Goal: Transaction & Acquisition: Purchase product/service

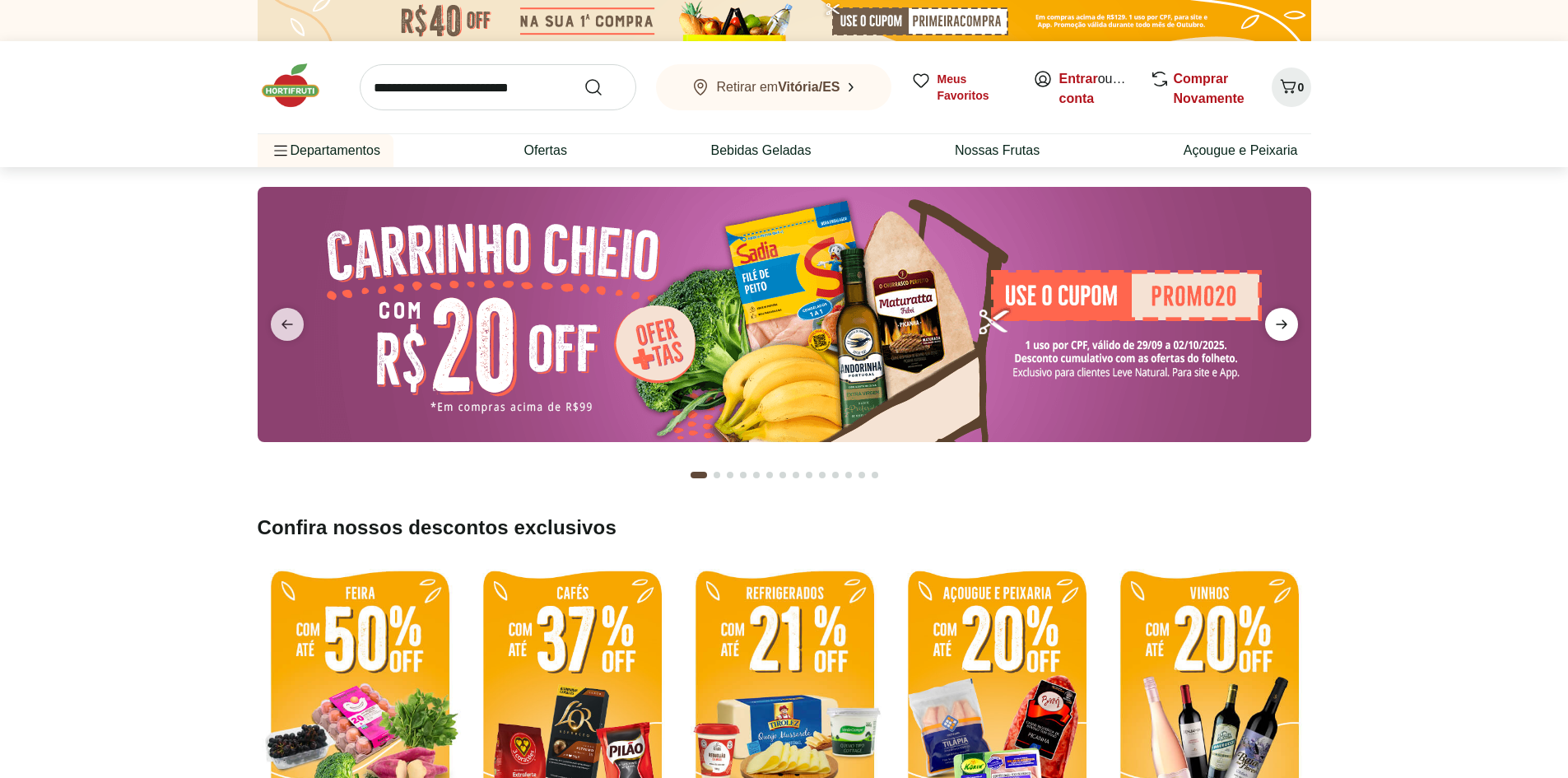
click at [1278, 319] on icon "next" at bounding box center [1281, 324] width 19 height 19
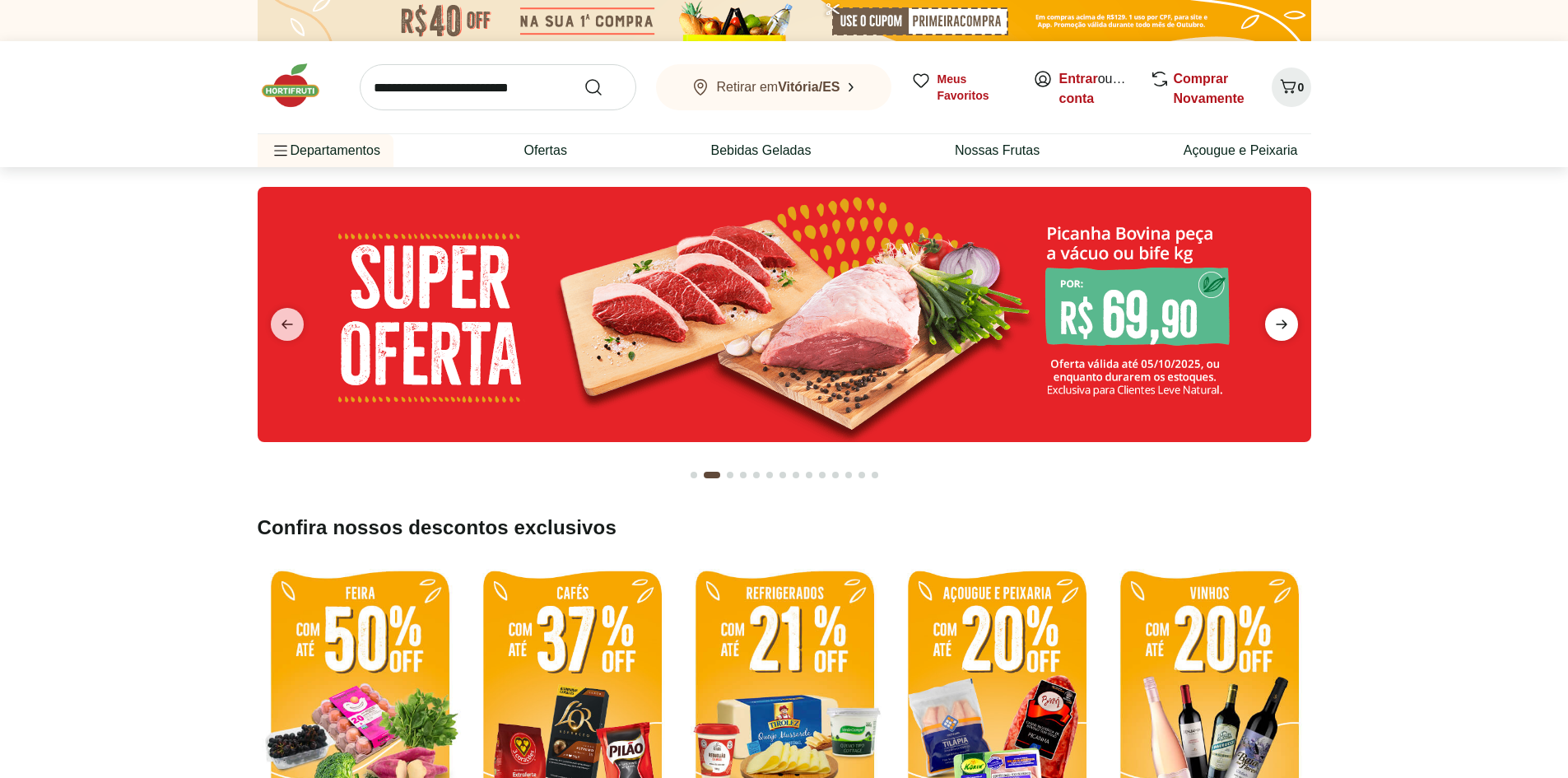
click at [1283, 327] on icon "next" at bounding box center [1281, 324] width 12 height 9
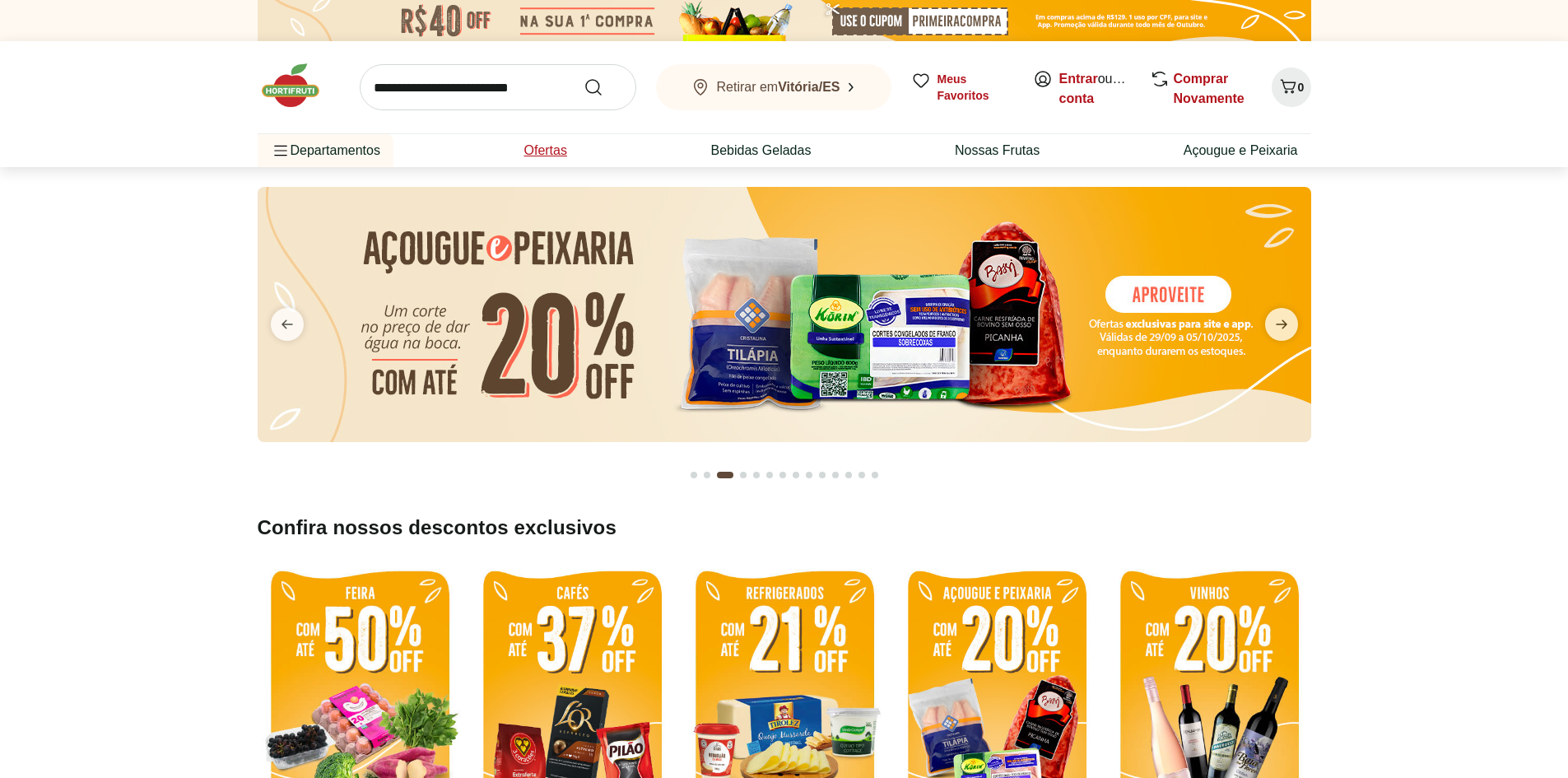
click at [558, 140] on li "Ofertas" at bounding box center [545, 151] width 69 height 33
click at [1085, 77] on link "Entrar" at bounding box center [1079, 78] width 39 height 14
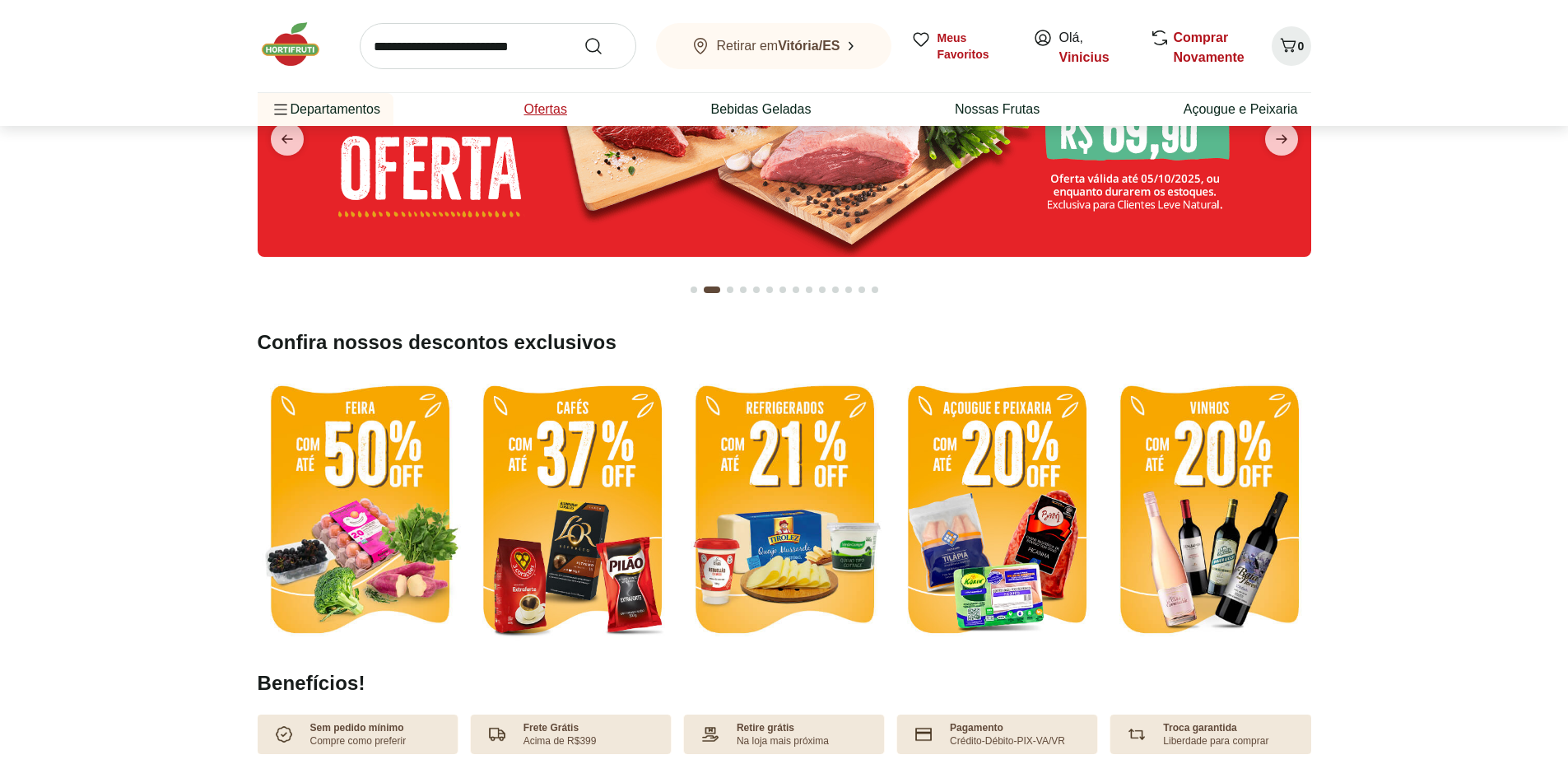
scroll to position [165, 0]
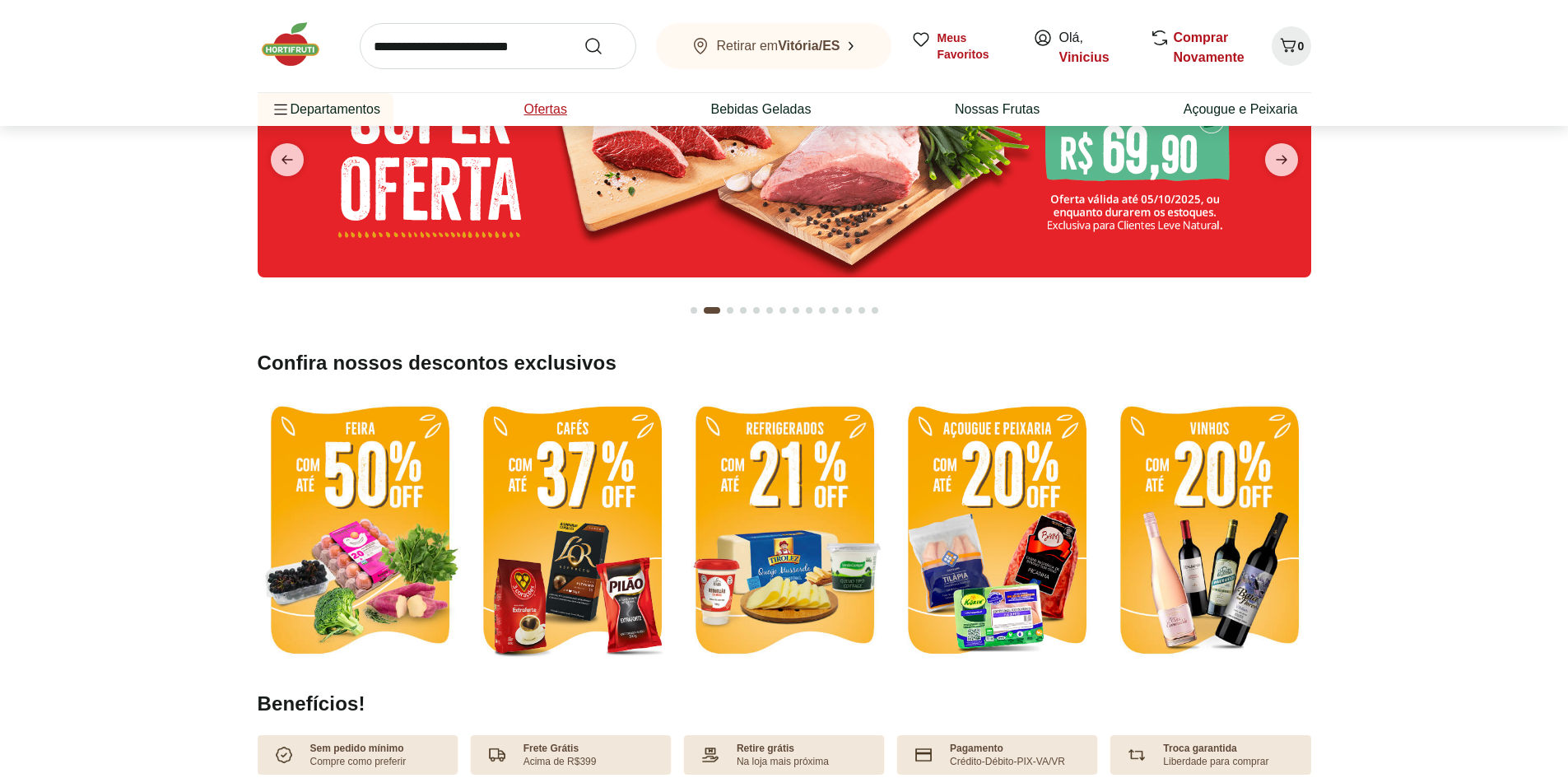
click at [548, 103] on link "Ofertas" at bounding box center [545, 109] width 42 height 19
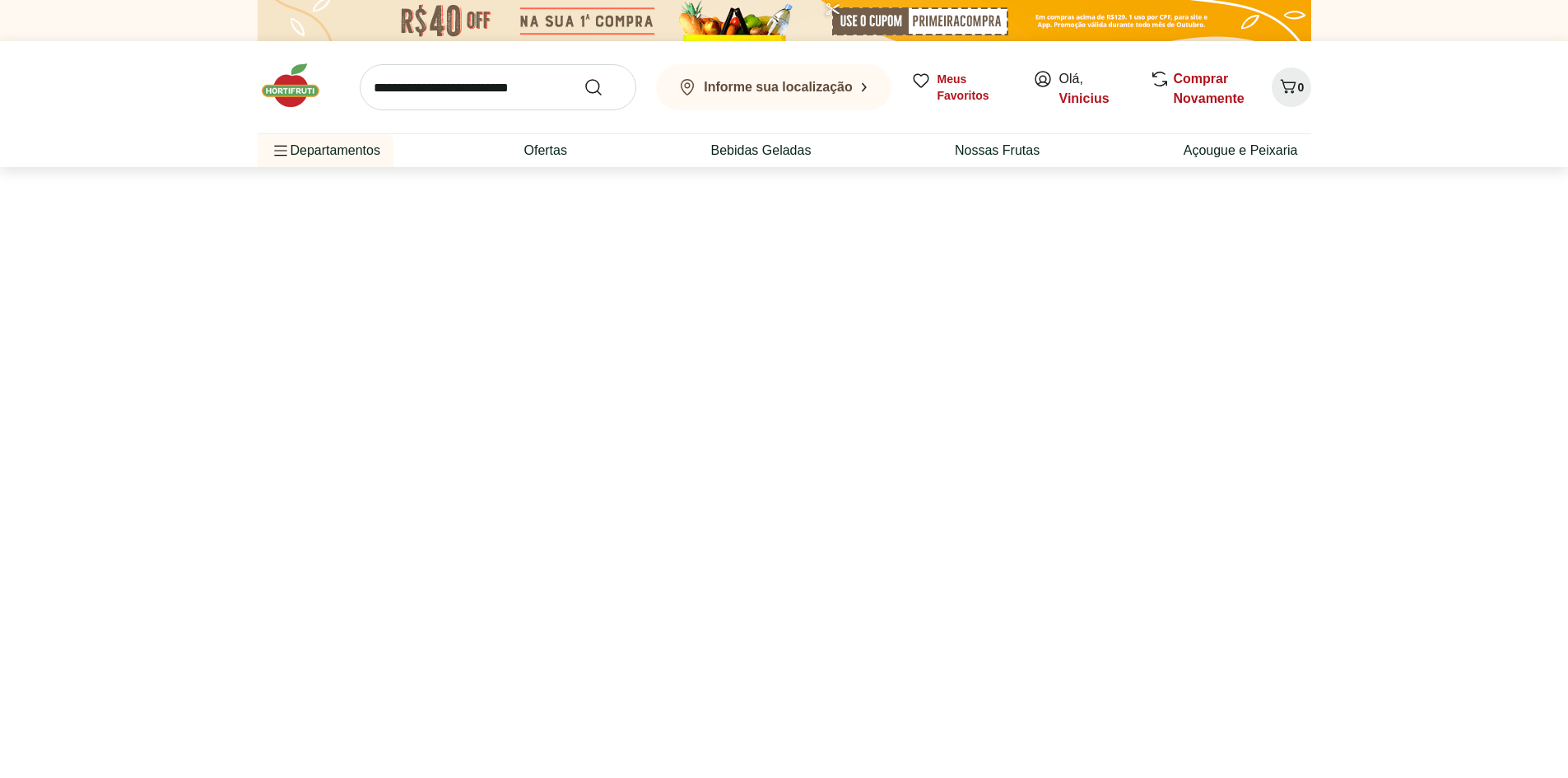
select select "**********"
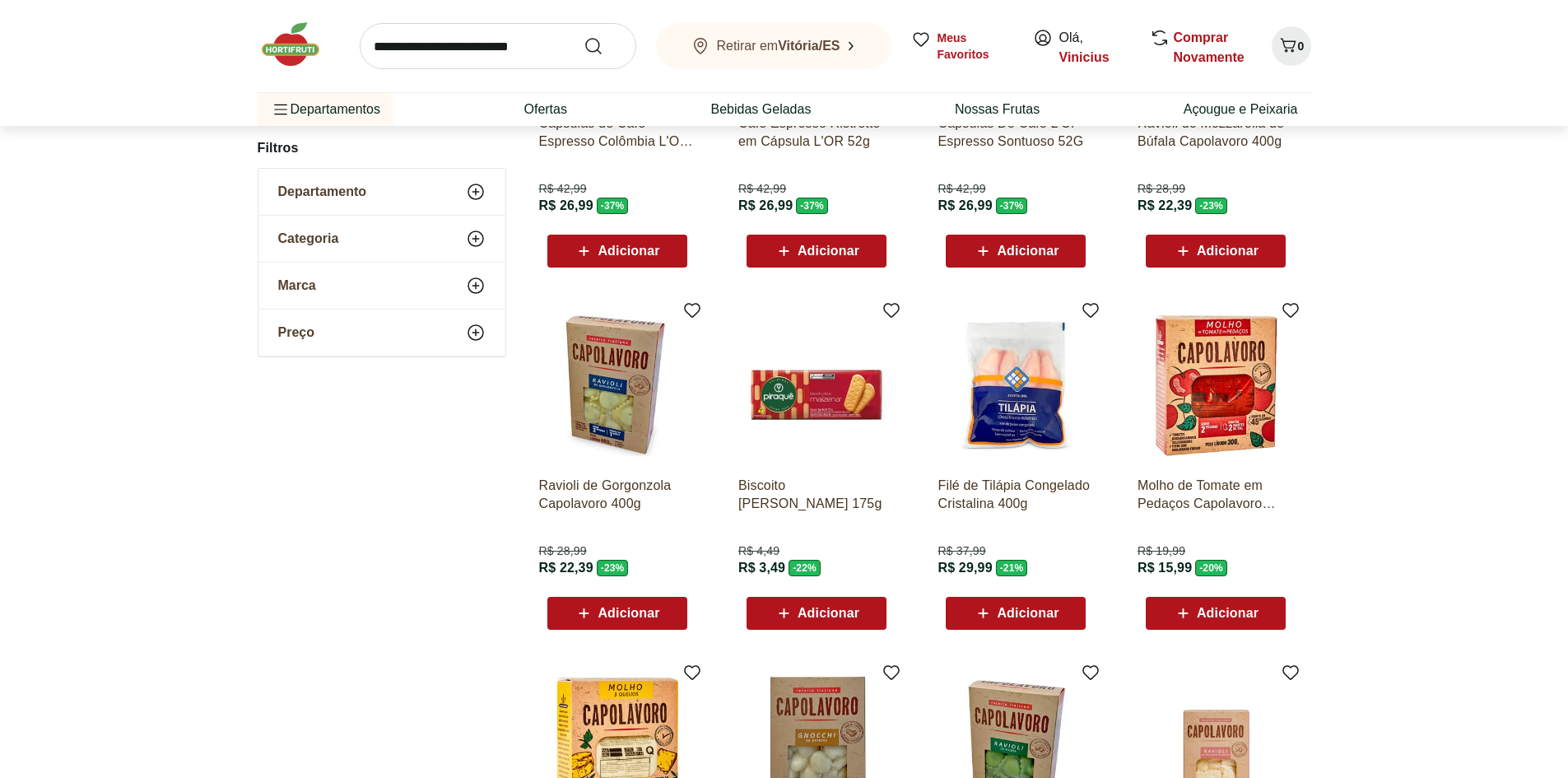
scroll to position [357, 0]
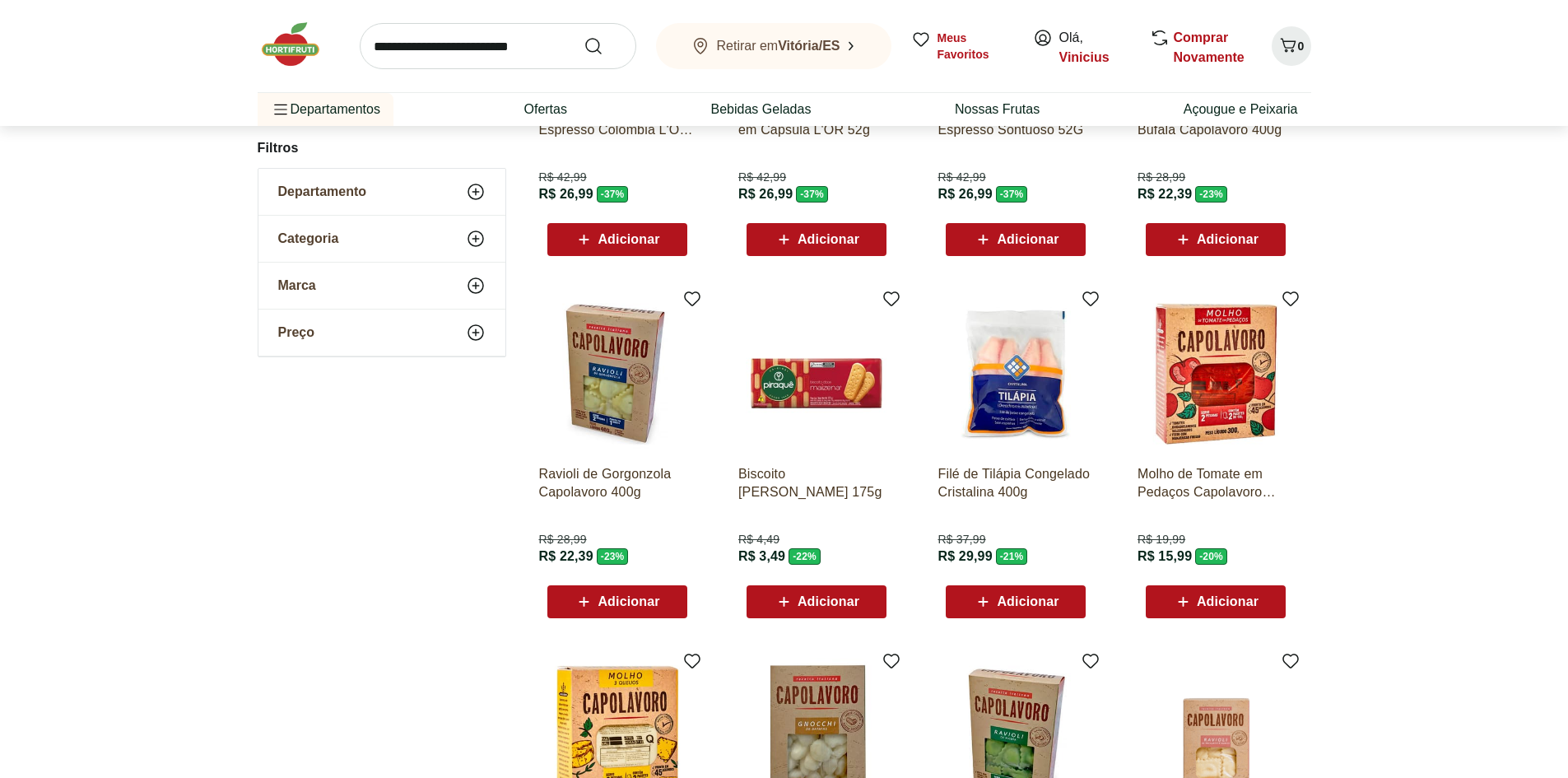
click at [645, 604] on span "Adicionar" at bounding box center [628, 602] width 62 height 13
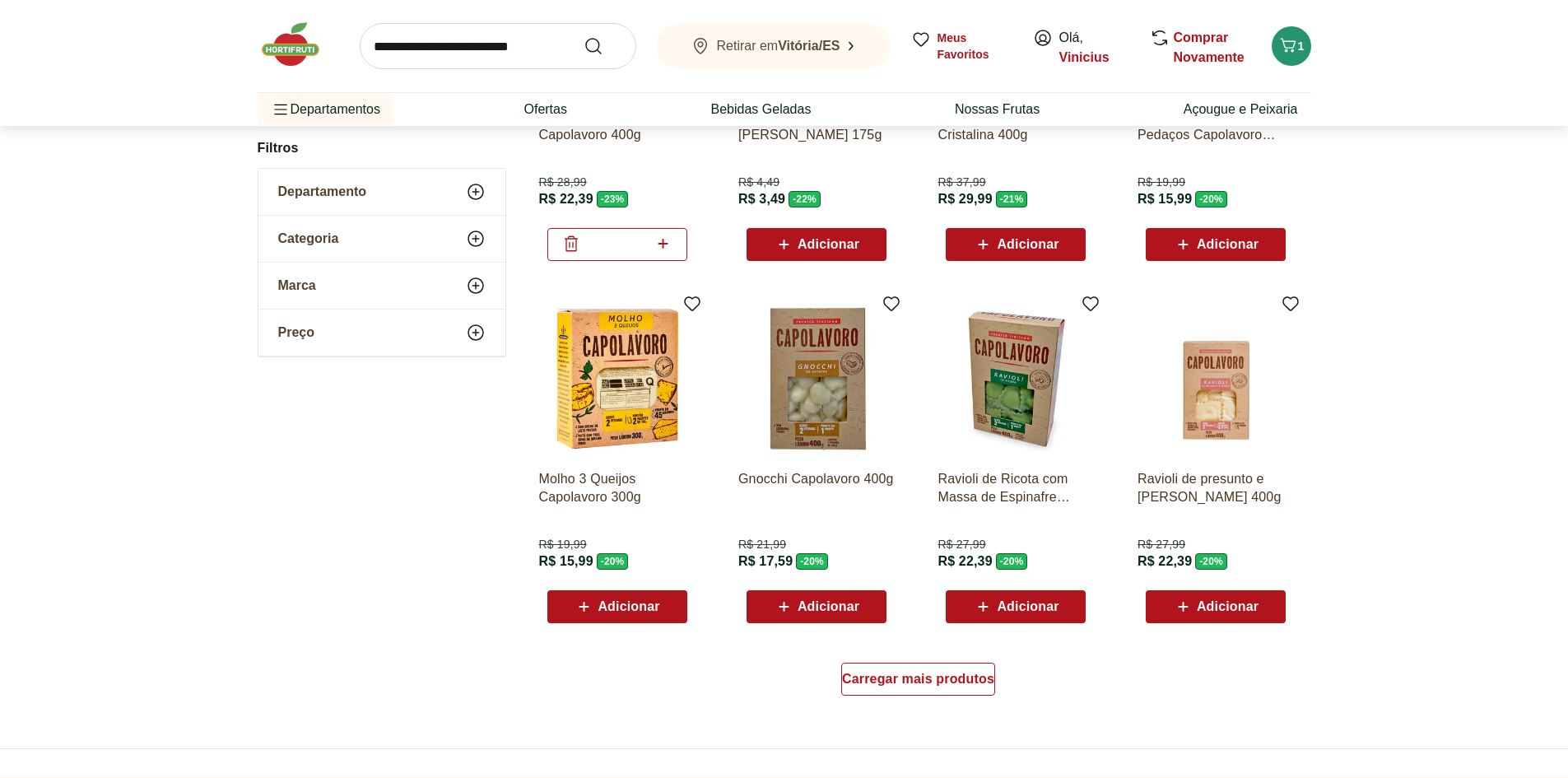
scroll to position [796, 0]
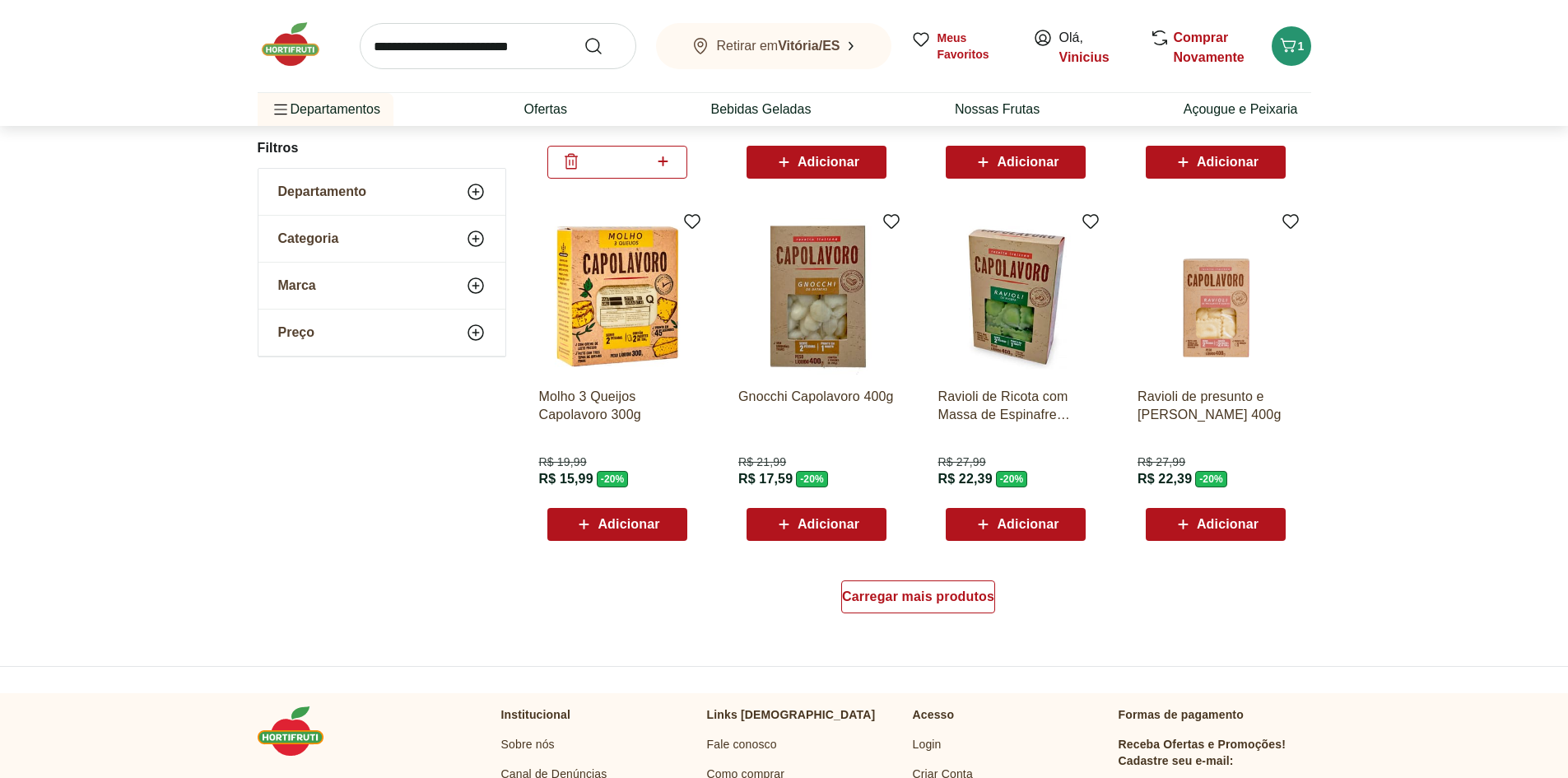
click at [1235, 520] on span "Adicionar" at bounding box center [1227, 525] width 62 height 13
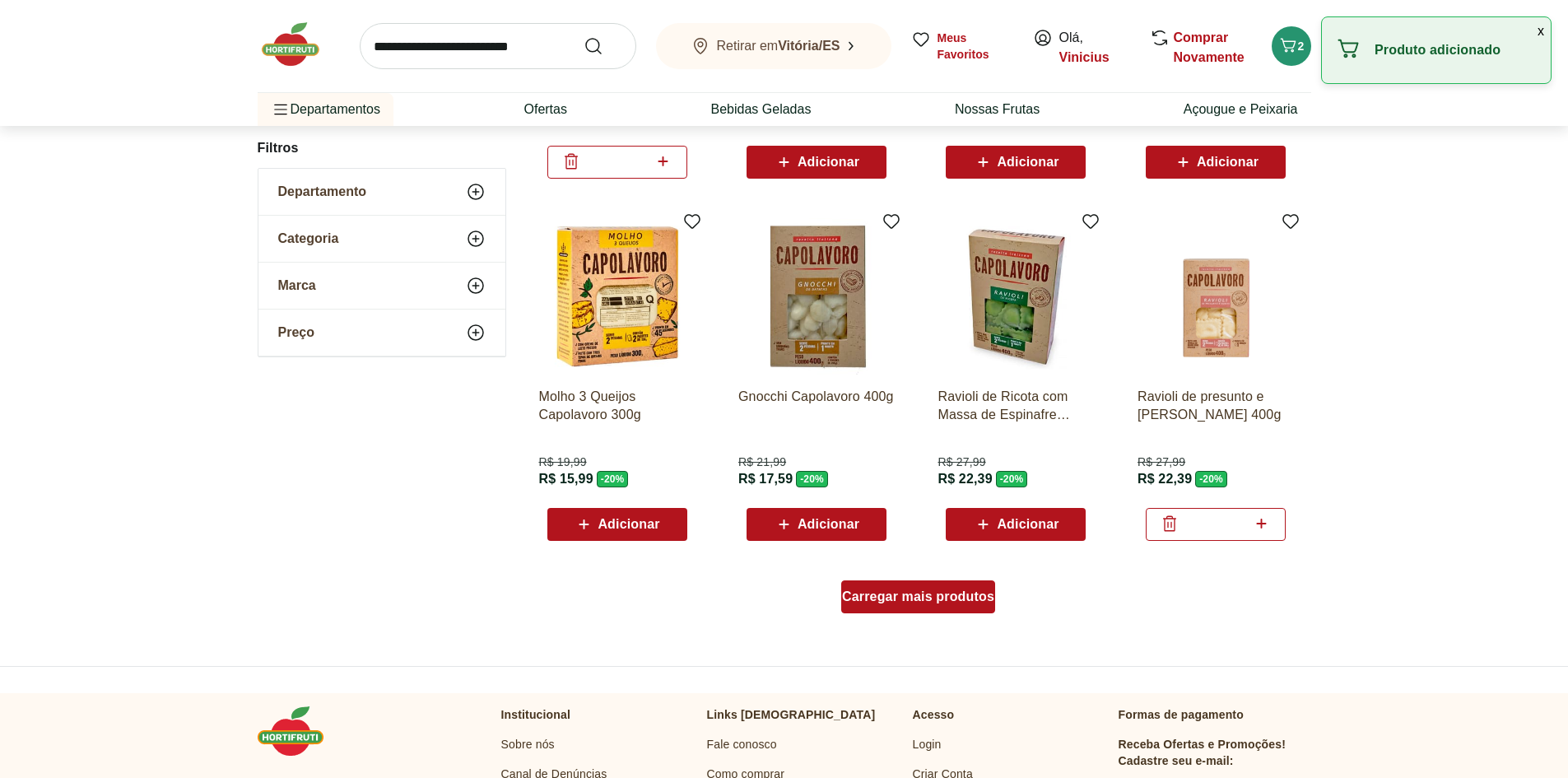
click at [939, 593] on span "Carregar mais produtos" at bounding box center [918, 596] width 152 height 13
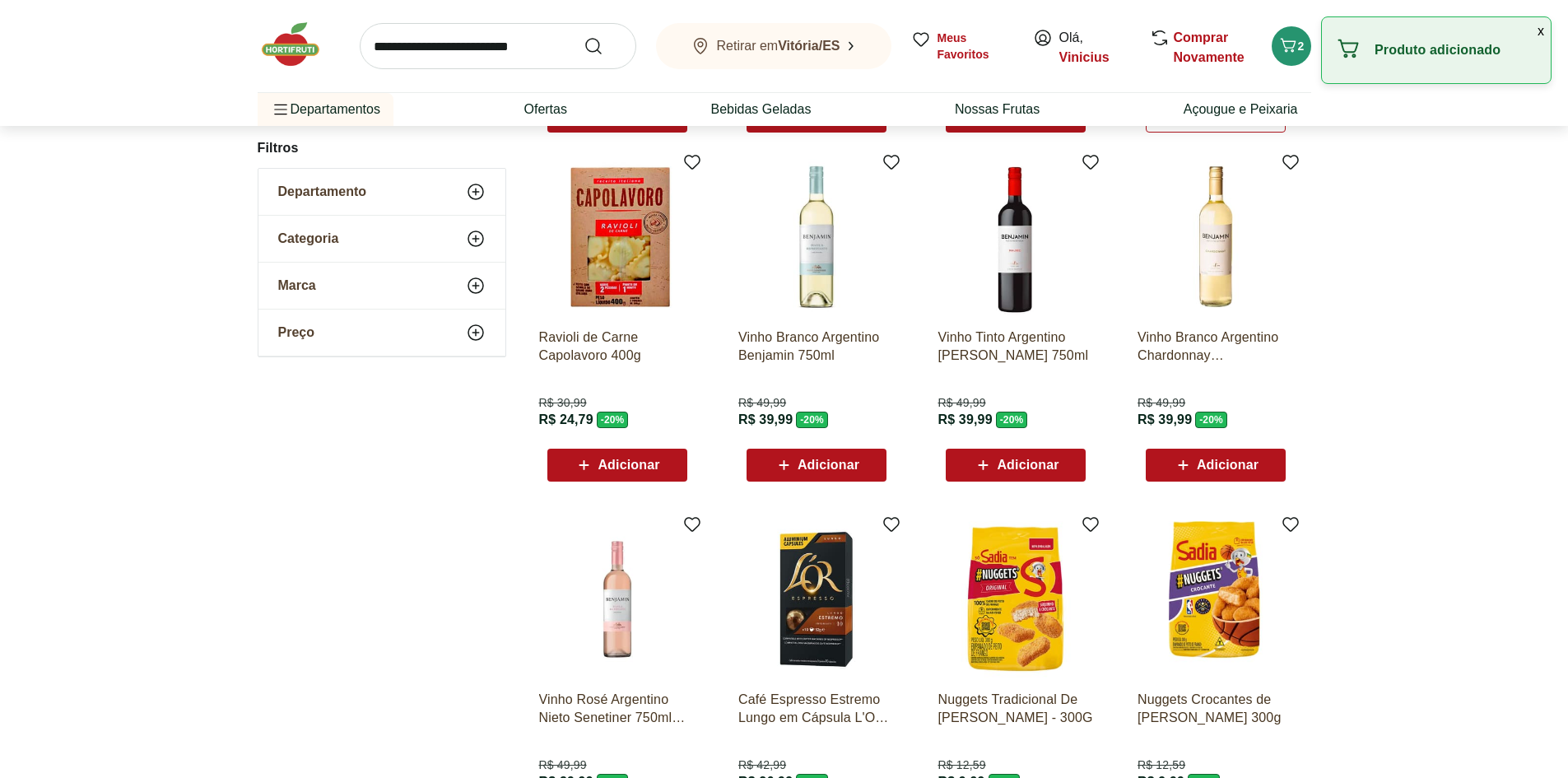
scroll to position [1208, 0]
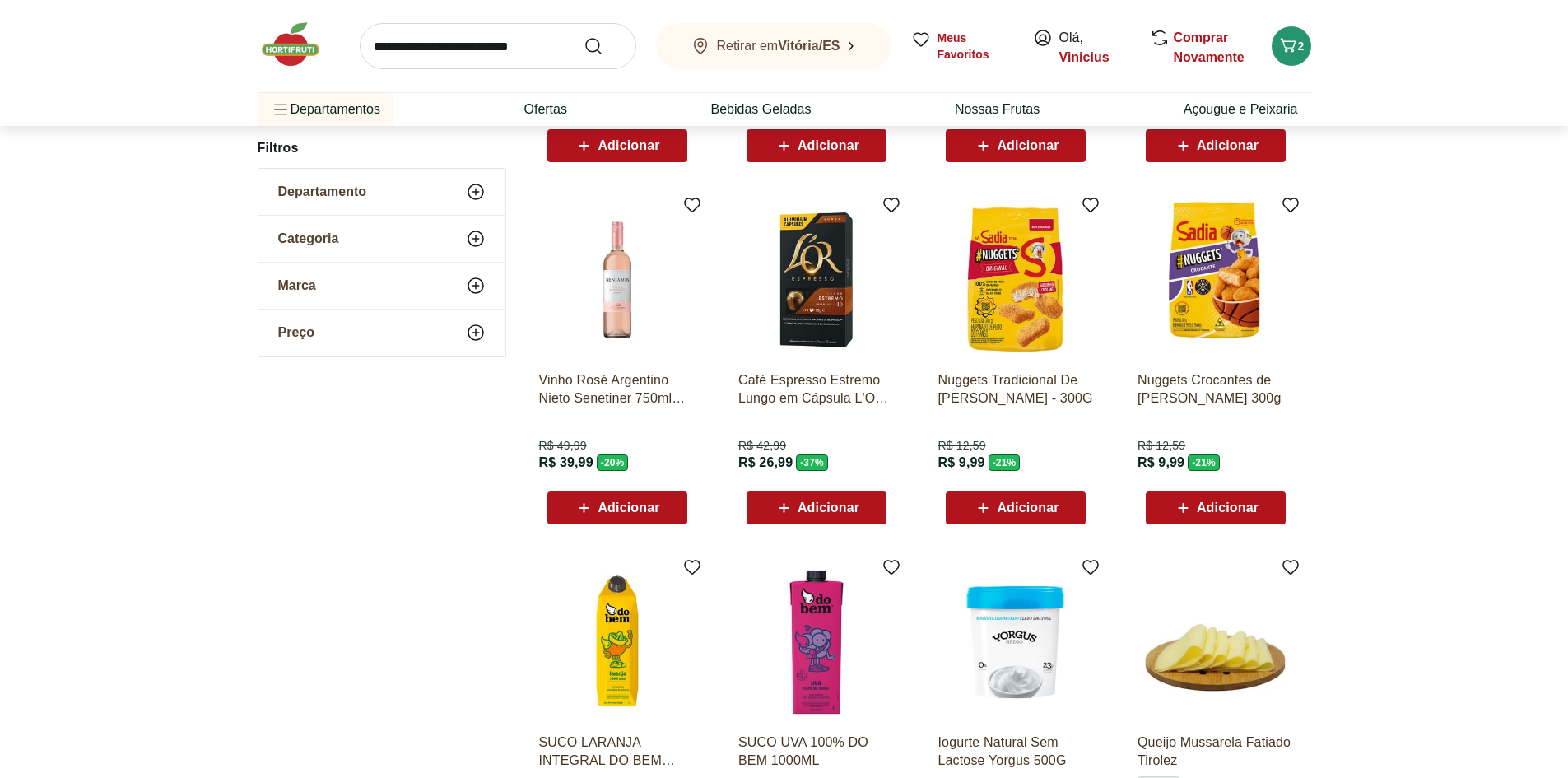
scroll to position [549, 0]
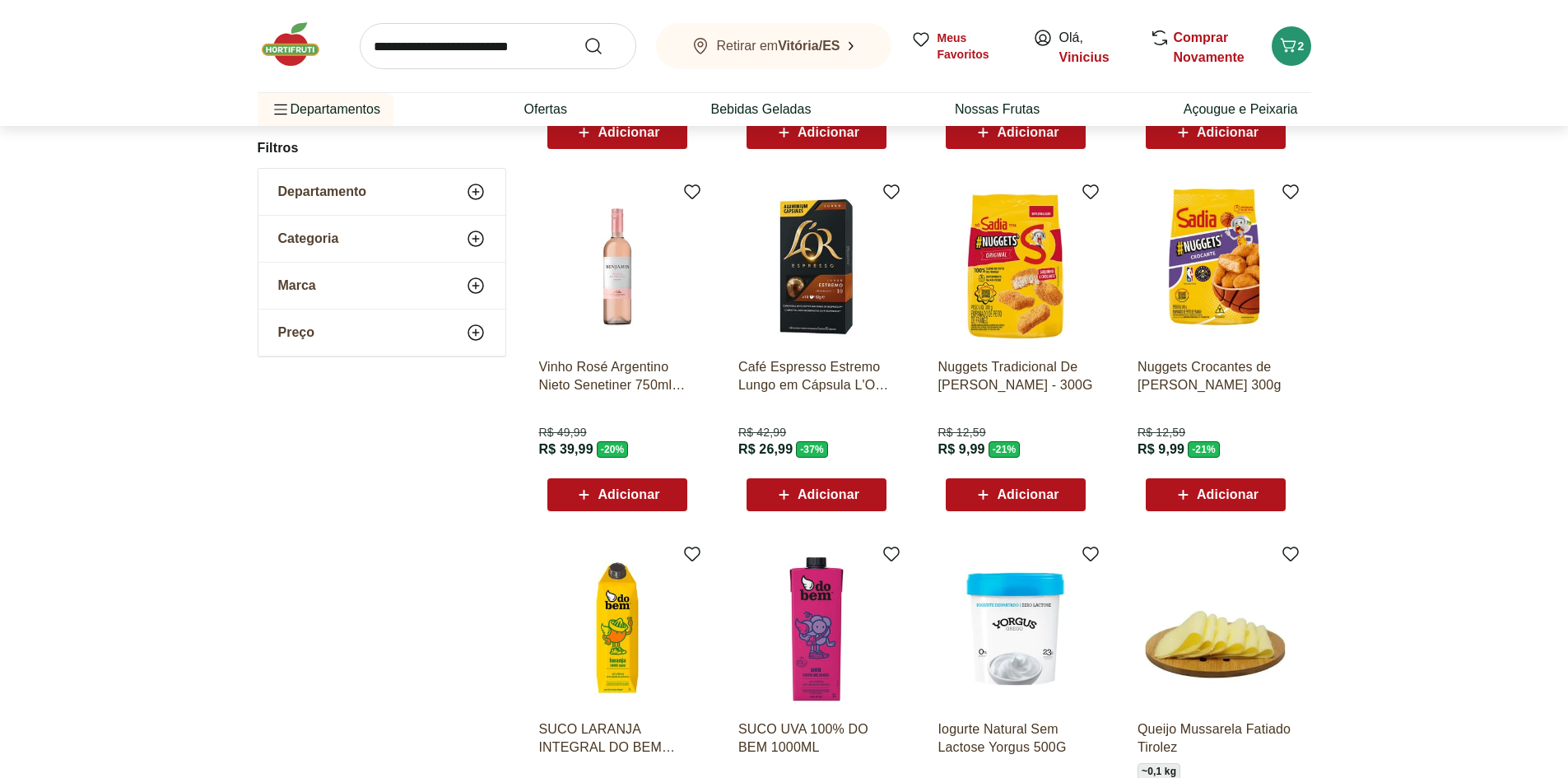
click at [1232, 496] on span "Adicionar" at bounding box center [1227, 495] width 62 height 13
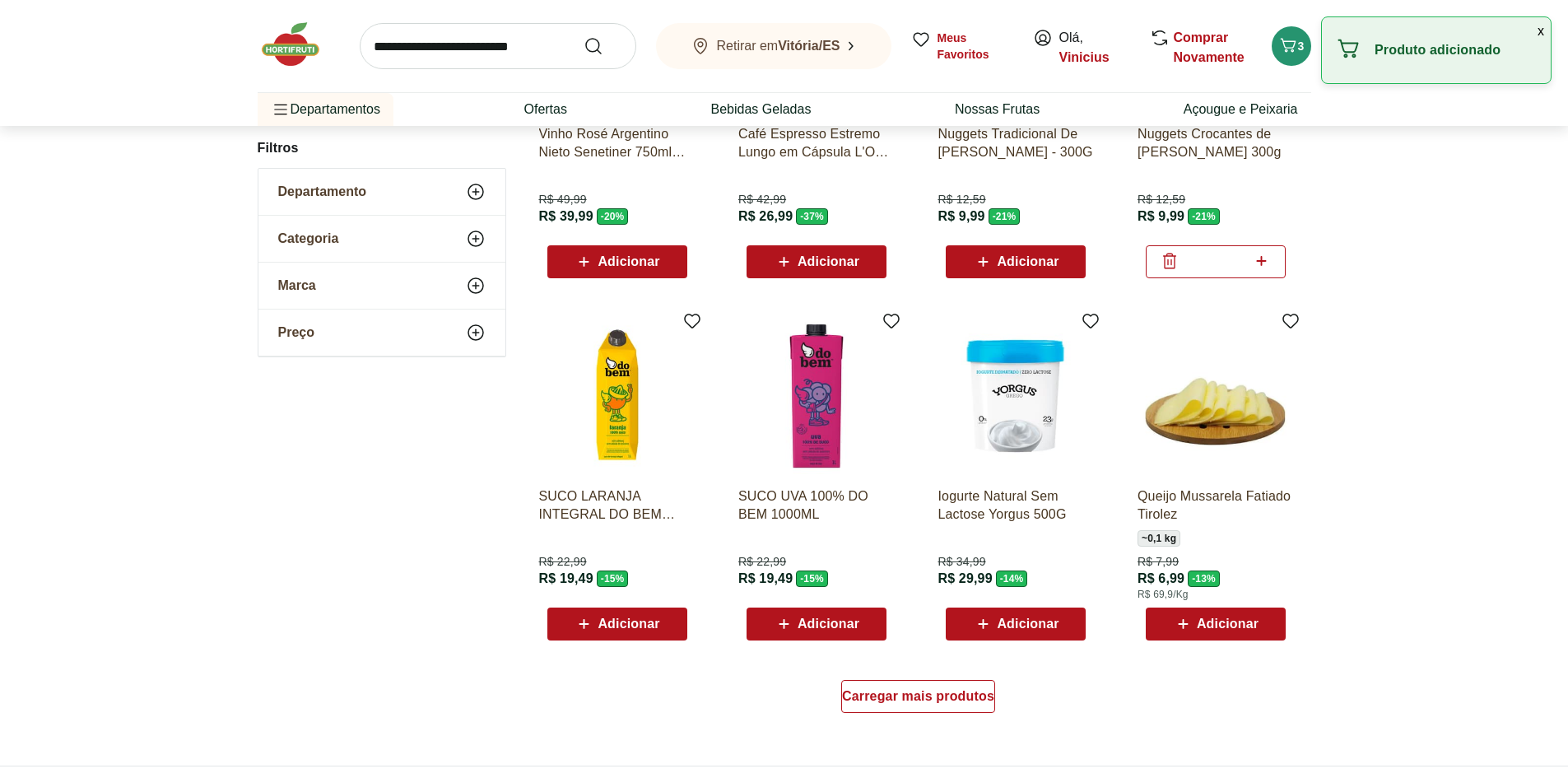
scroll to position [823, 0]
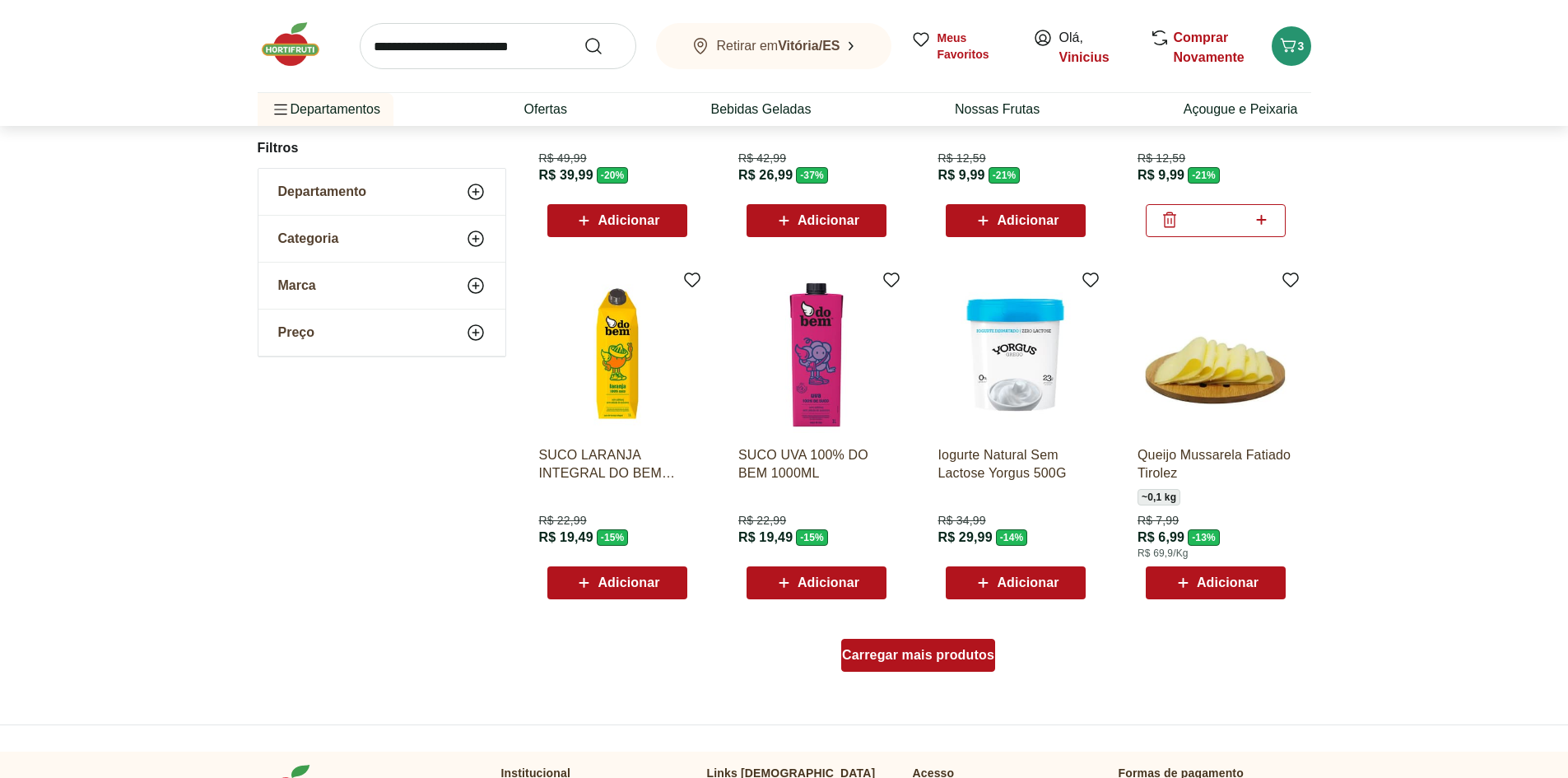
click at [991, 657] on span "Carregar mais produtos" at bounding box center [918, 655] width 152 height 13
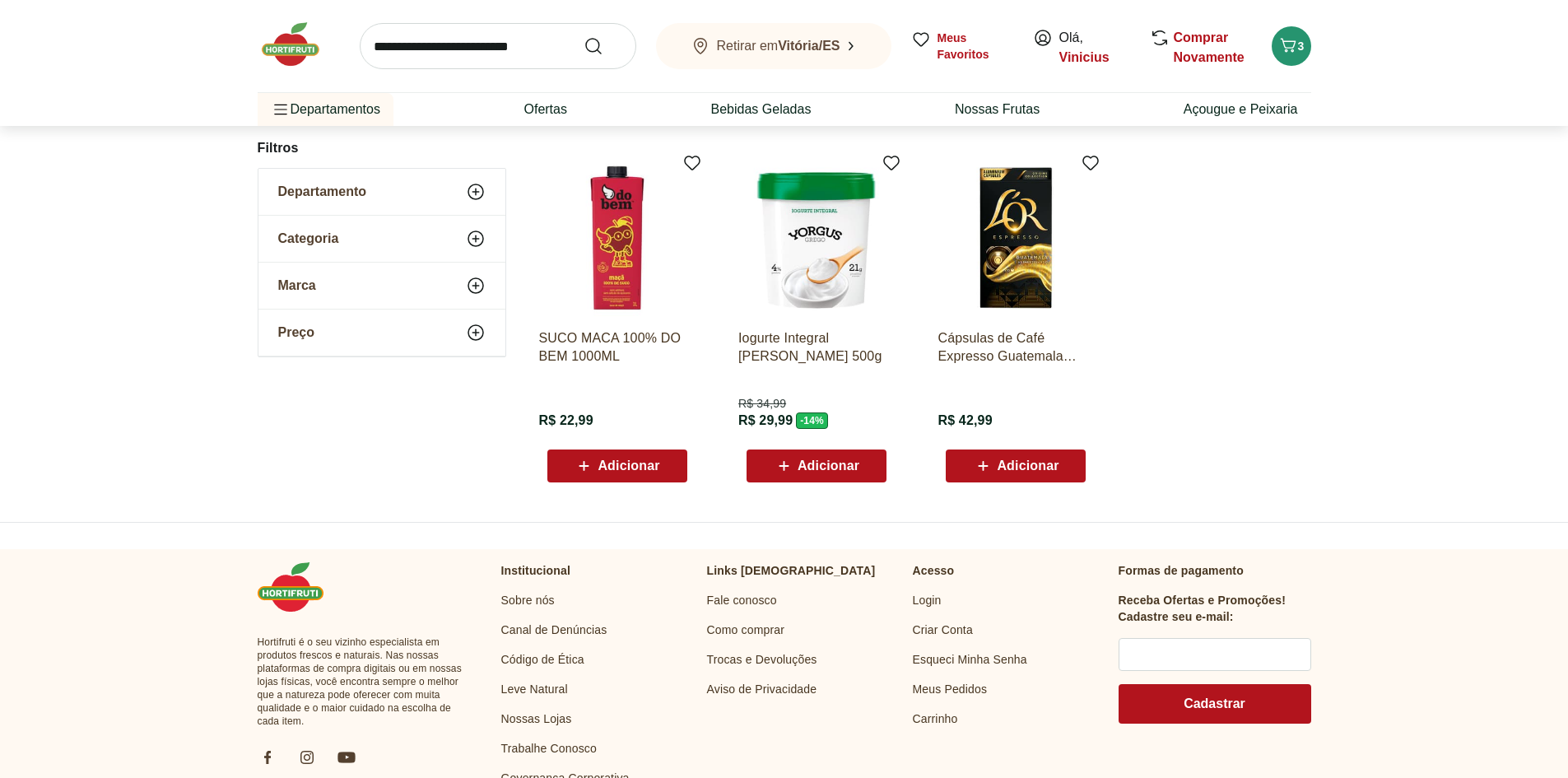
scroll to position [464, 0]
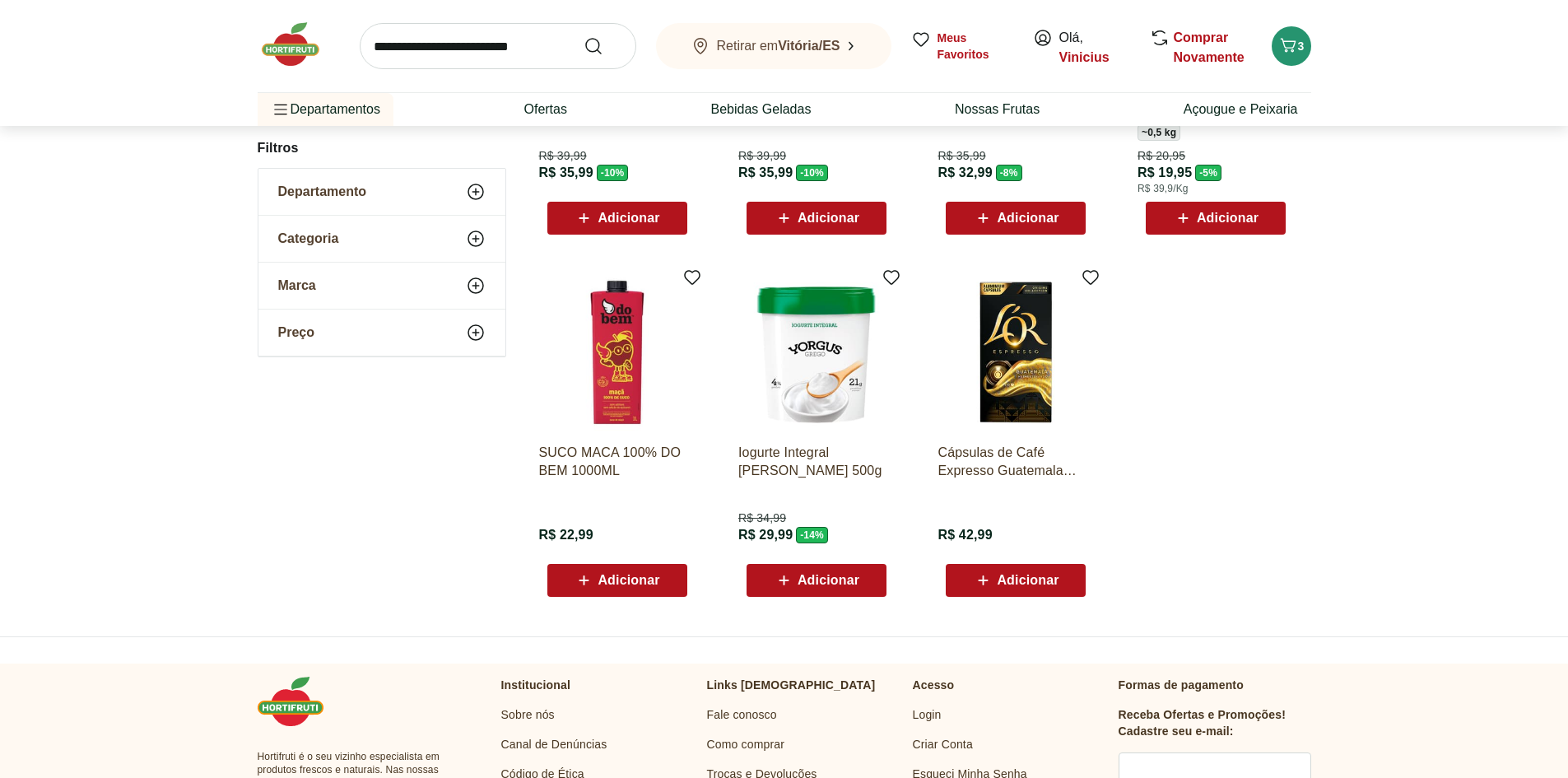
click at [489, 57] on input "search" at bounding box center [498, 46] width 277 height 46
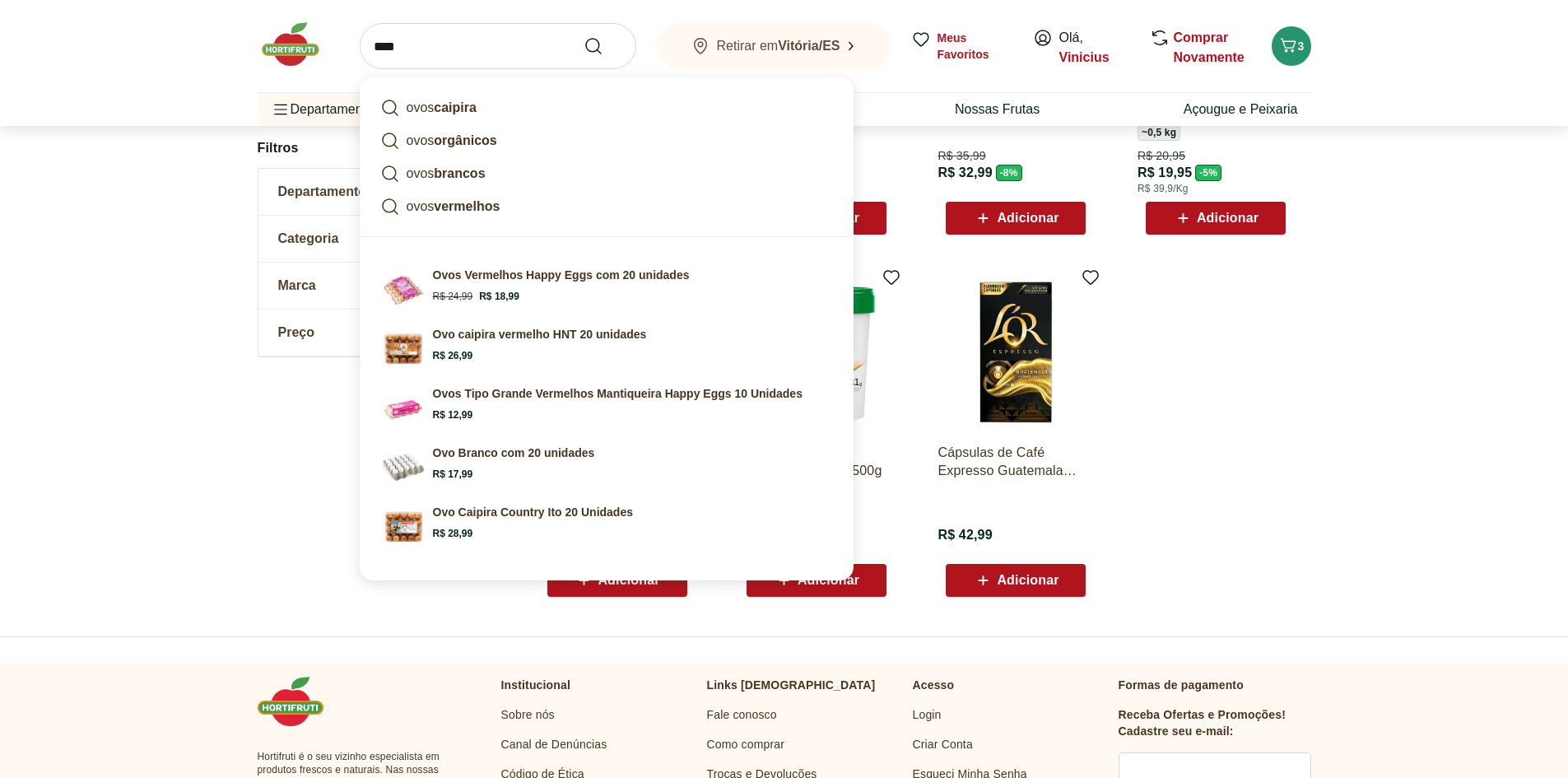
type input "****"
click at [584, 36] on button "Submit Search" at bounding box center [603, 45] width 40 height 19
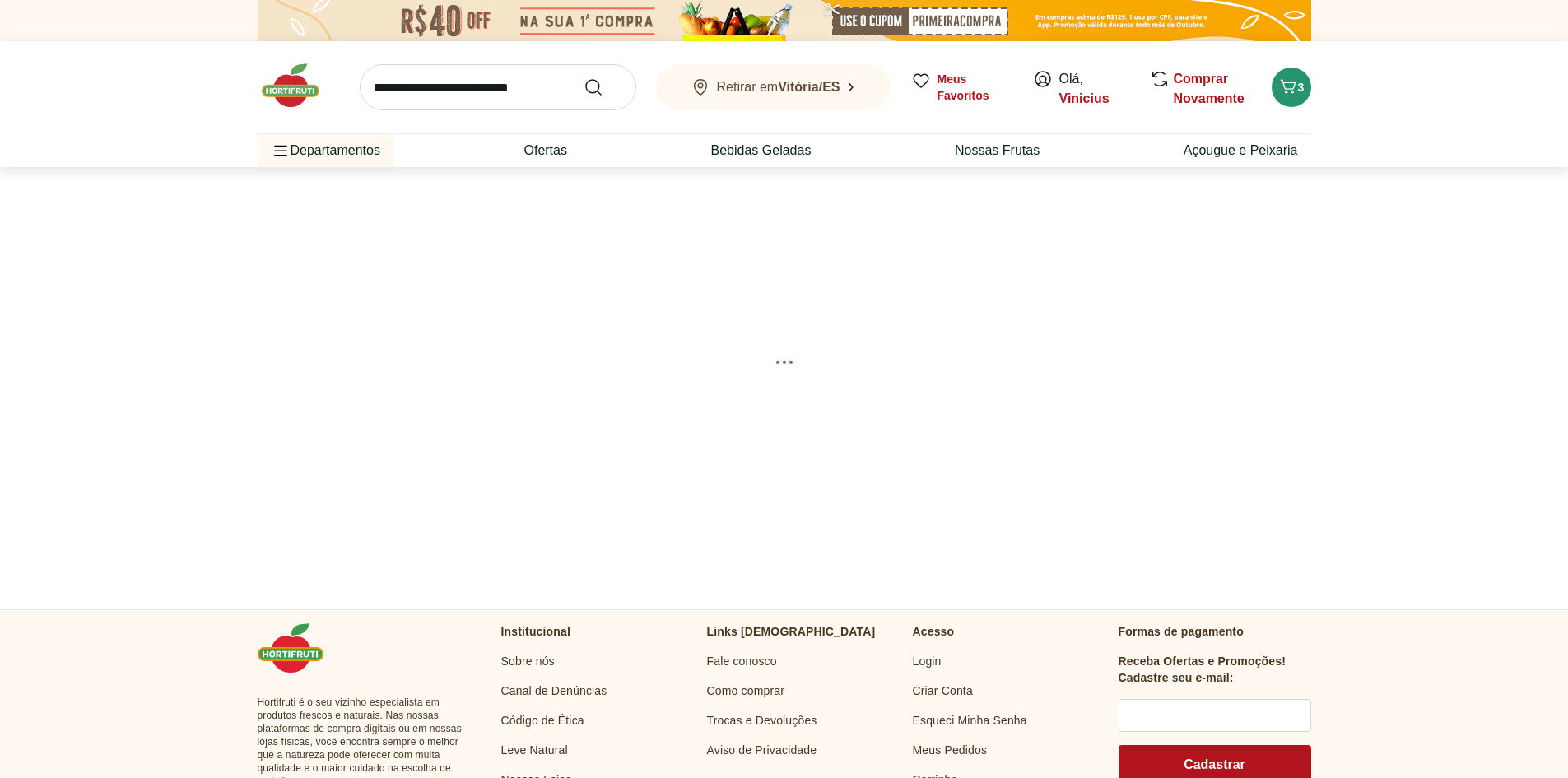
select select "**********"
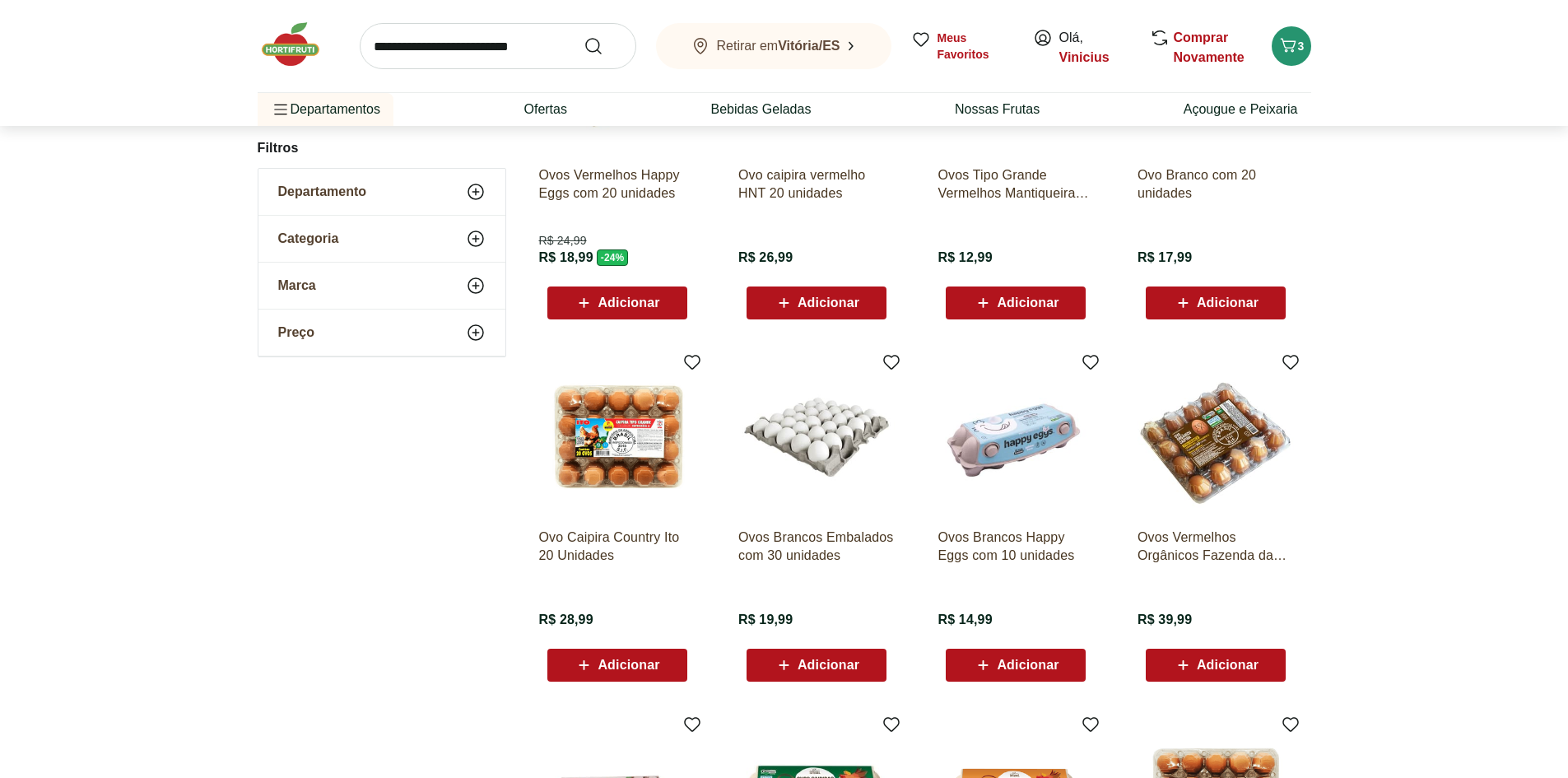
scroll to position [357, 0]
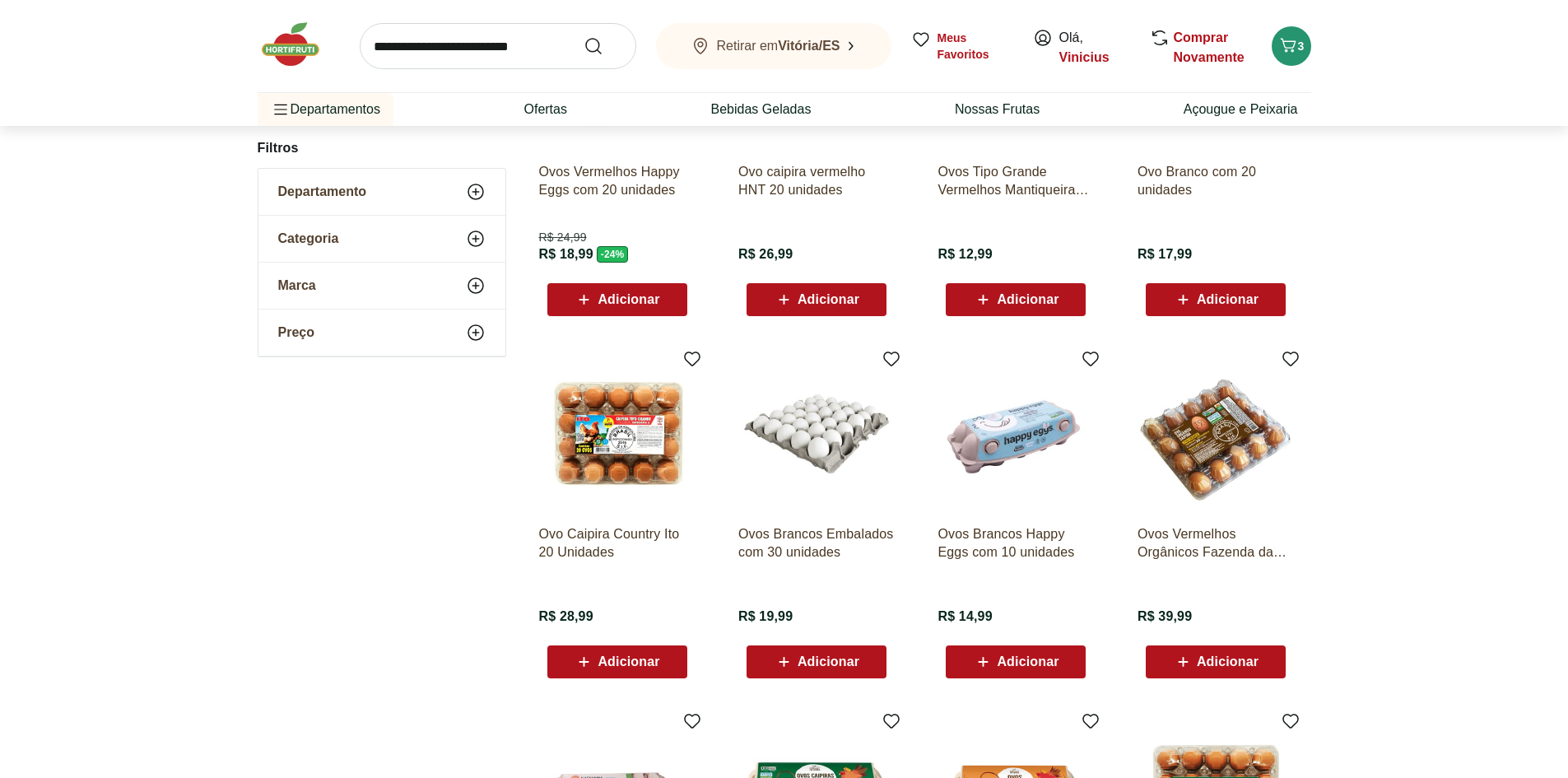
click at [798, 673] on div "Adicionar" at bounding box center [816, 662] width 113 height 29
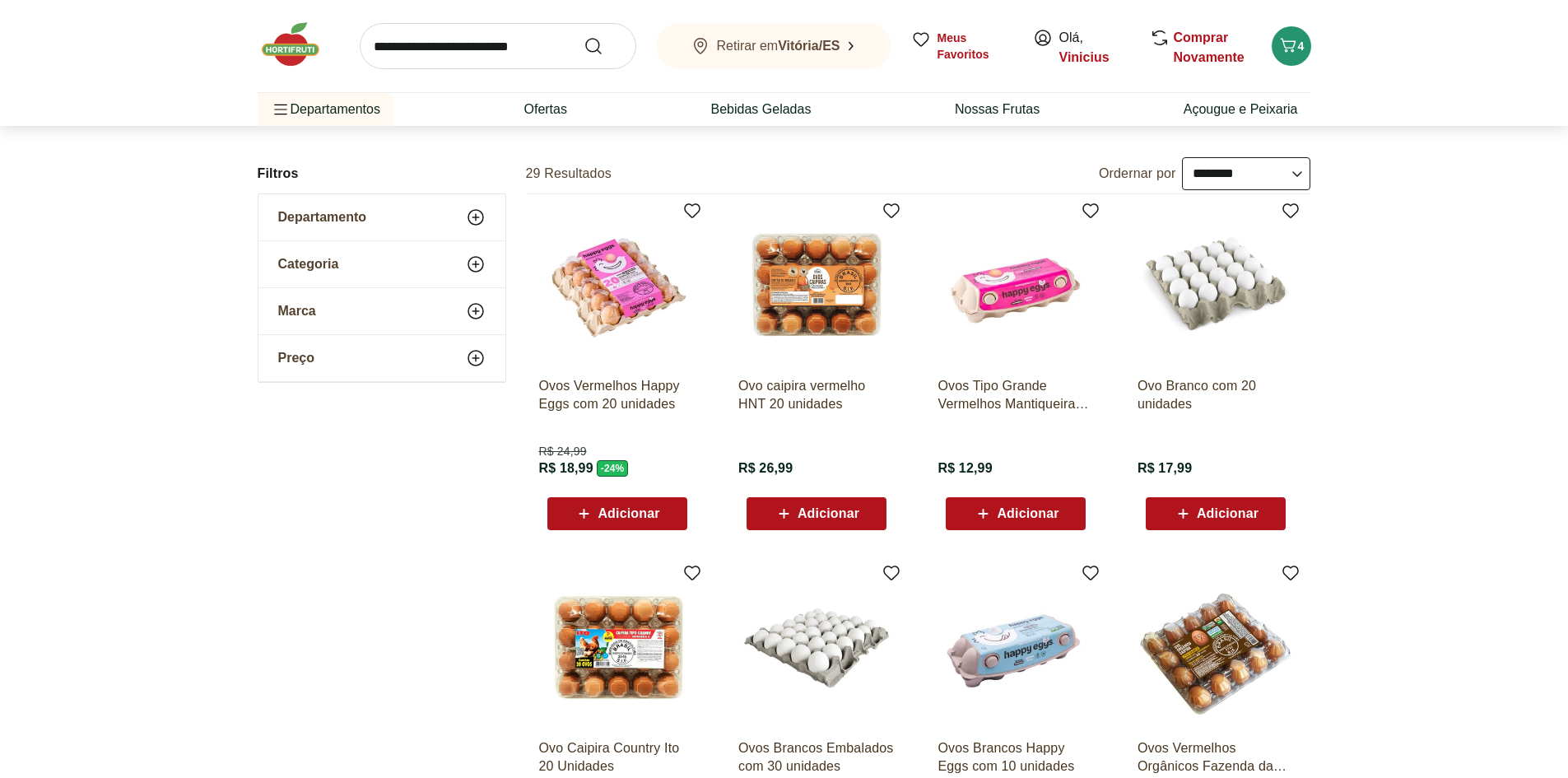
scroll to position [110, 0]
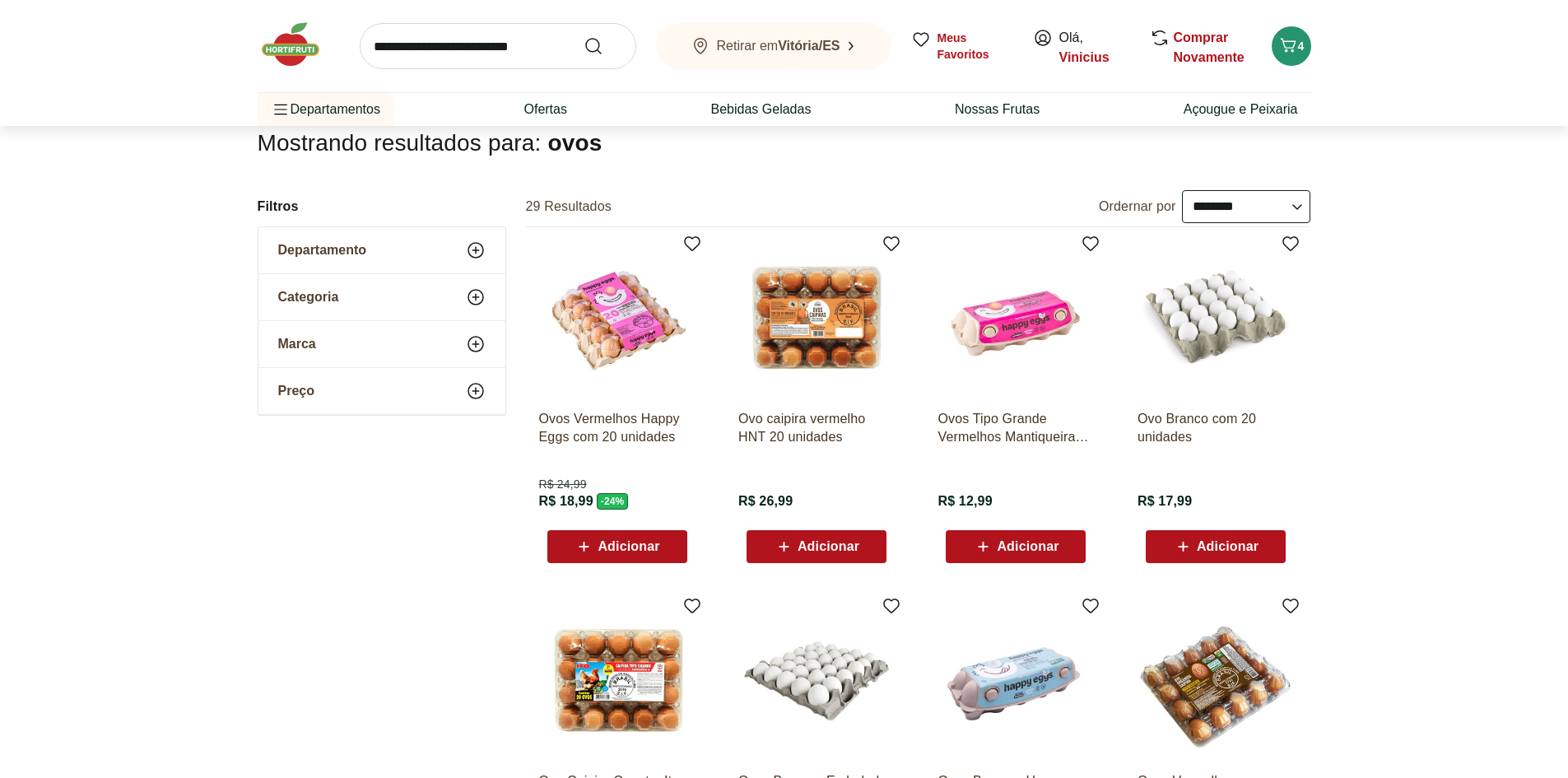
click at [523, 57] on input "search" at bounding box center [498, 46] width 277 height 46
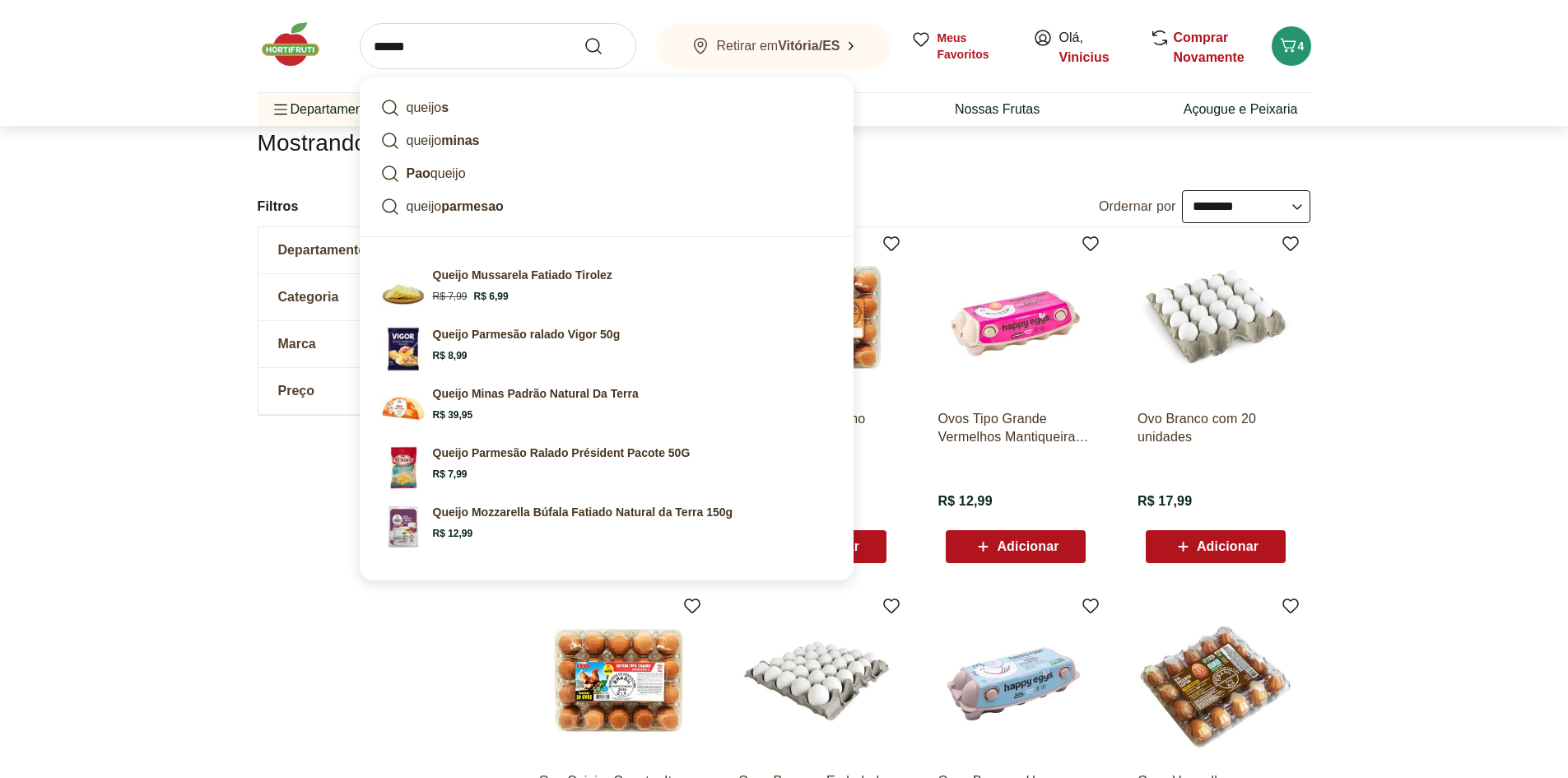
type input "******"
click at [584, 36] on button "Submit Search" at bounding box center [603, 45] width 40 height 19
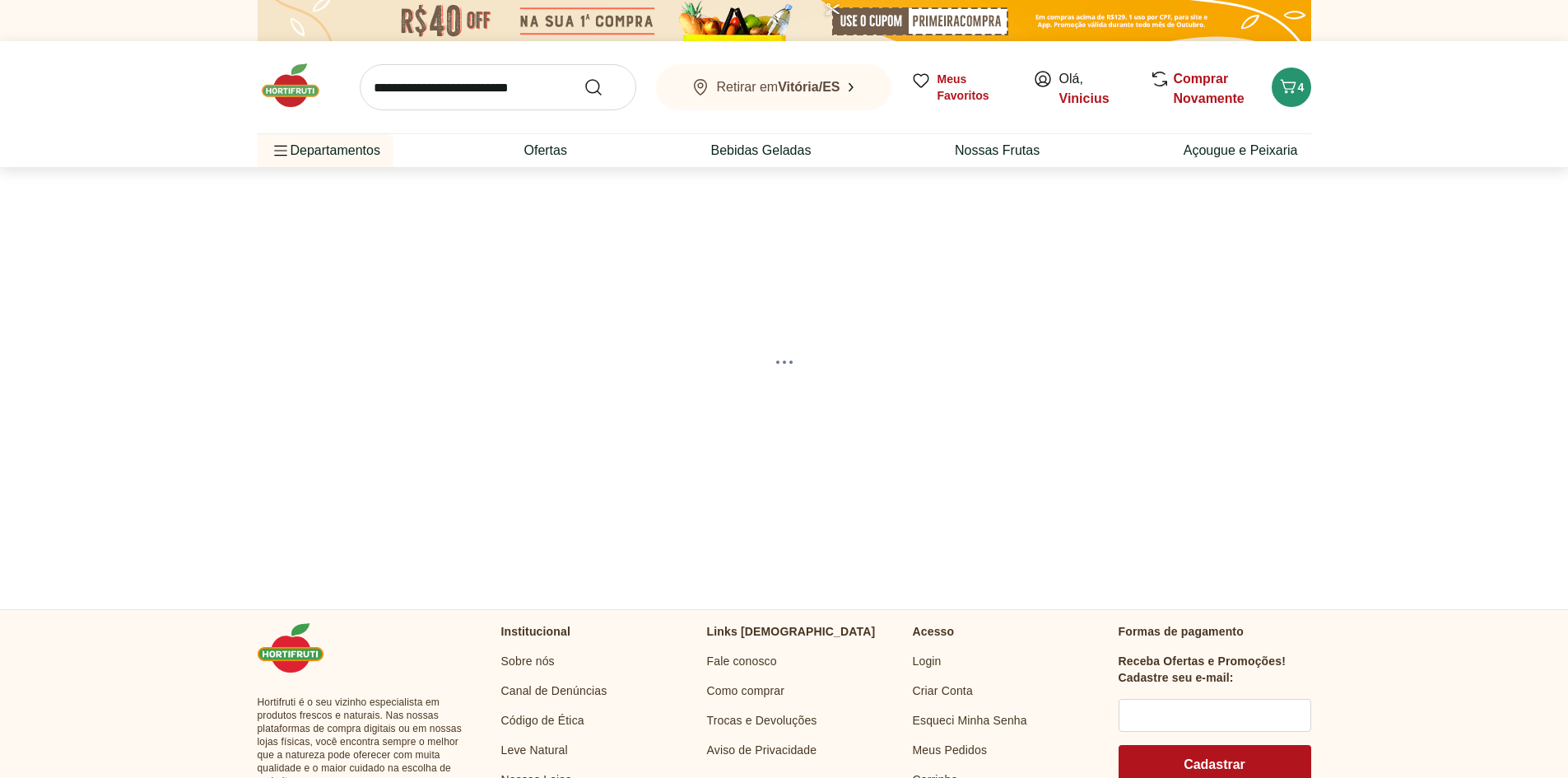
select select "**********"
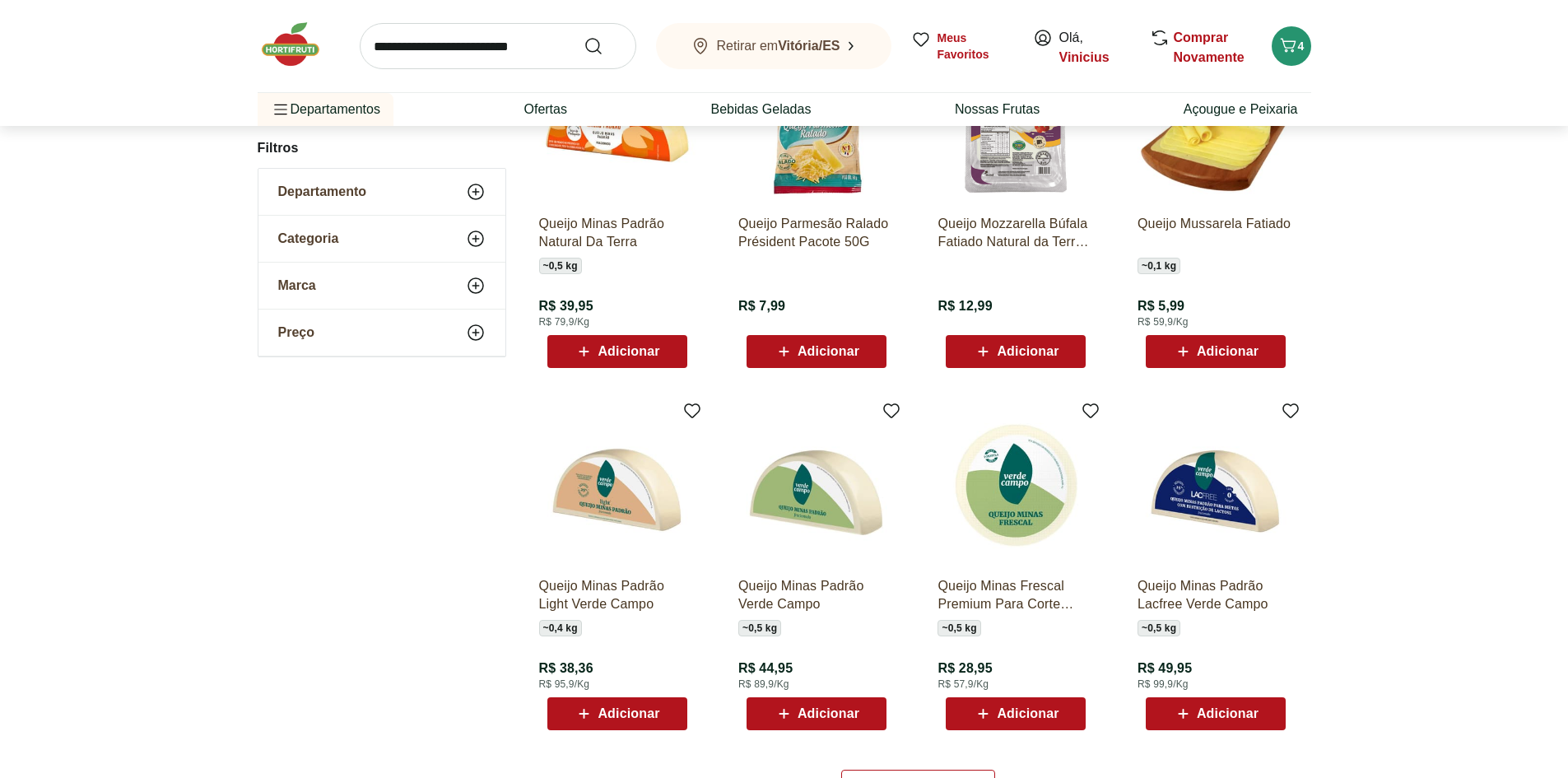
scroll to position [687, 0]
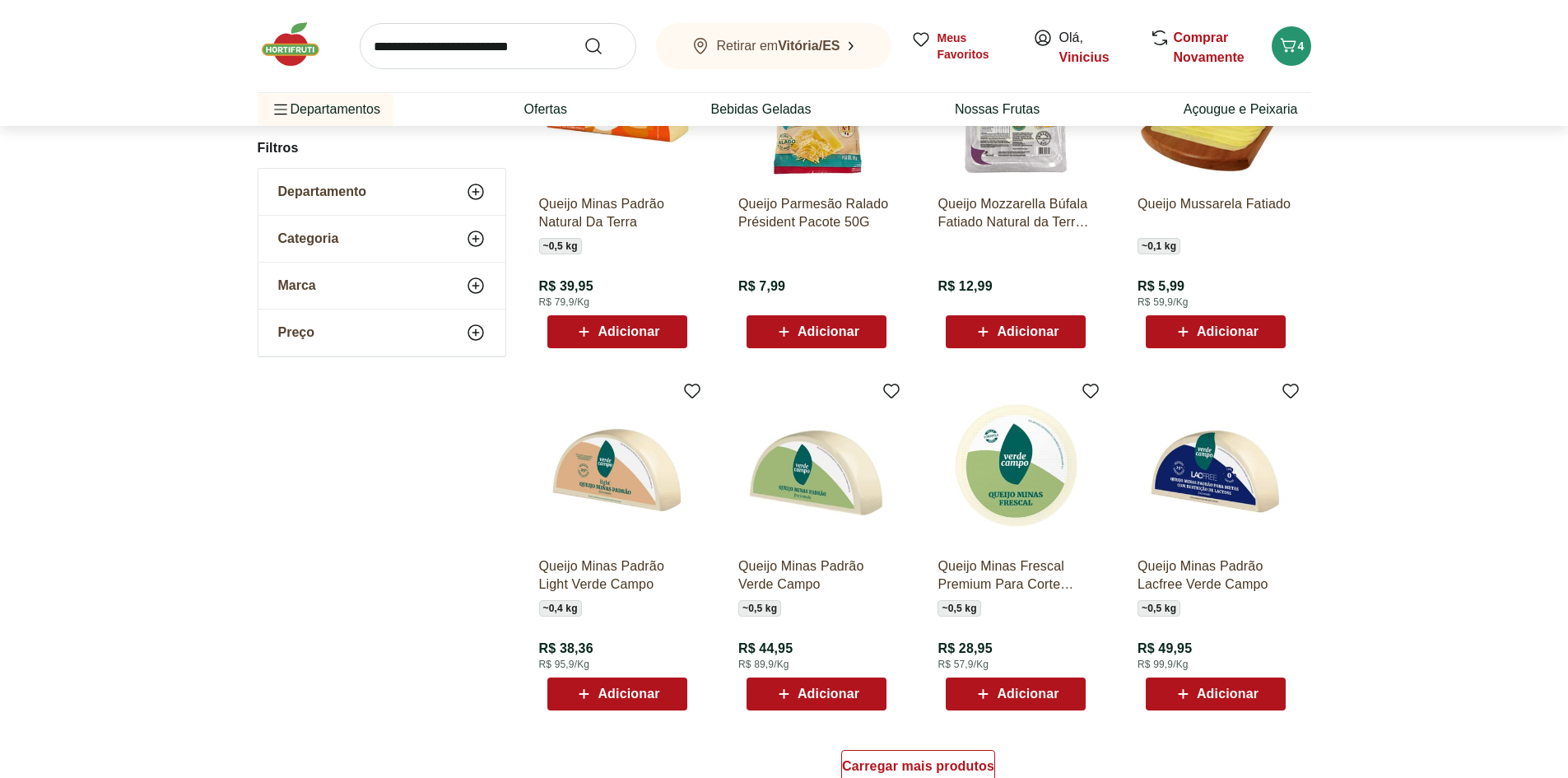
click at [605, 322] on span "Adicionar" at bounding box center [616, 331] width 86 height 19
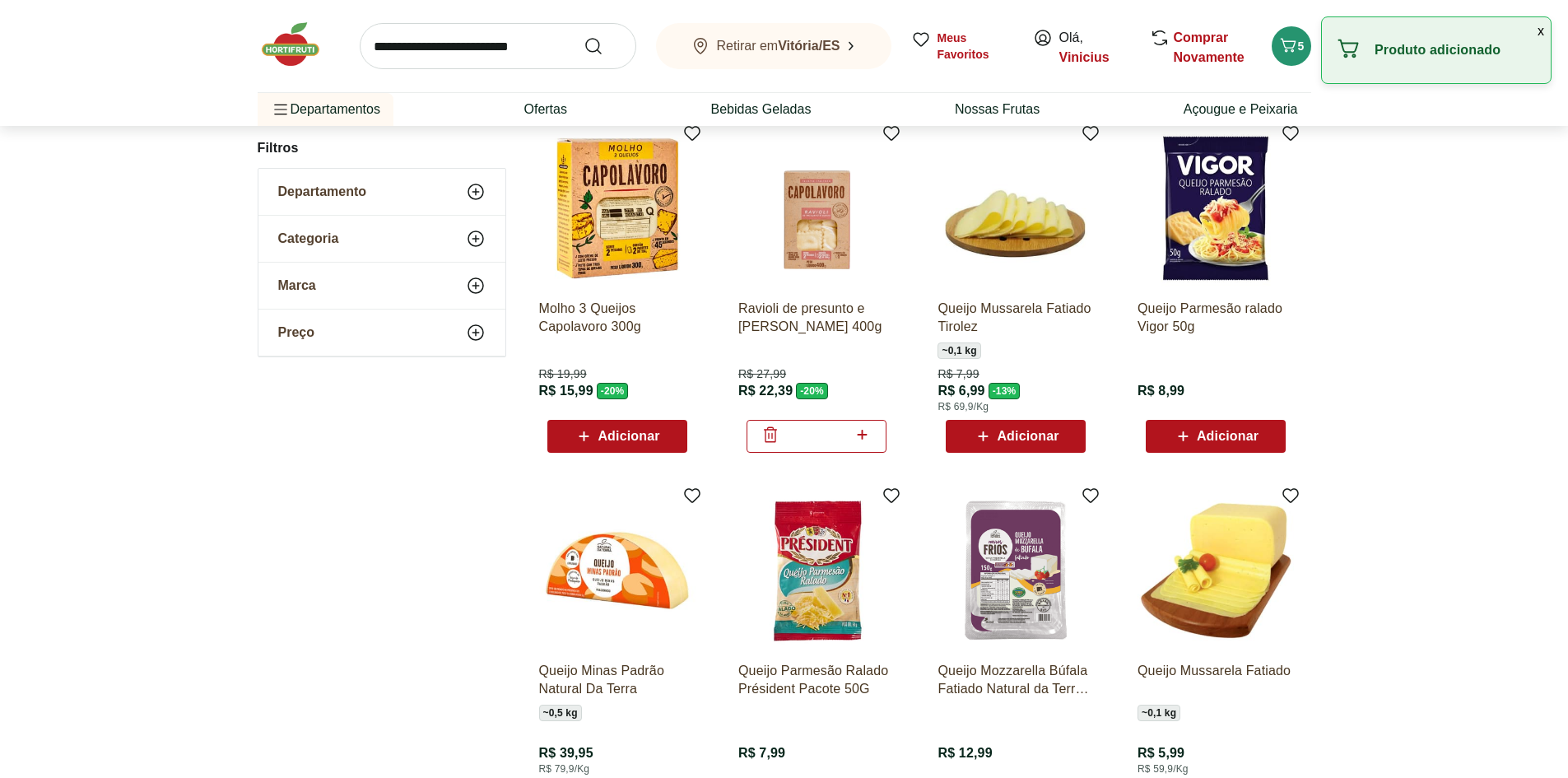
scroll to position [193, 0]
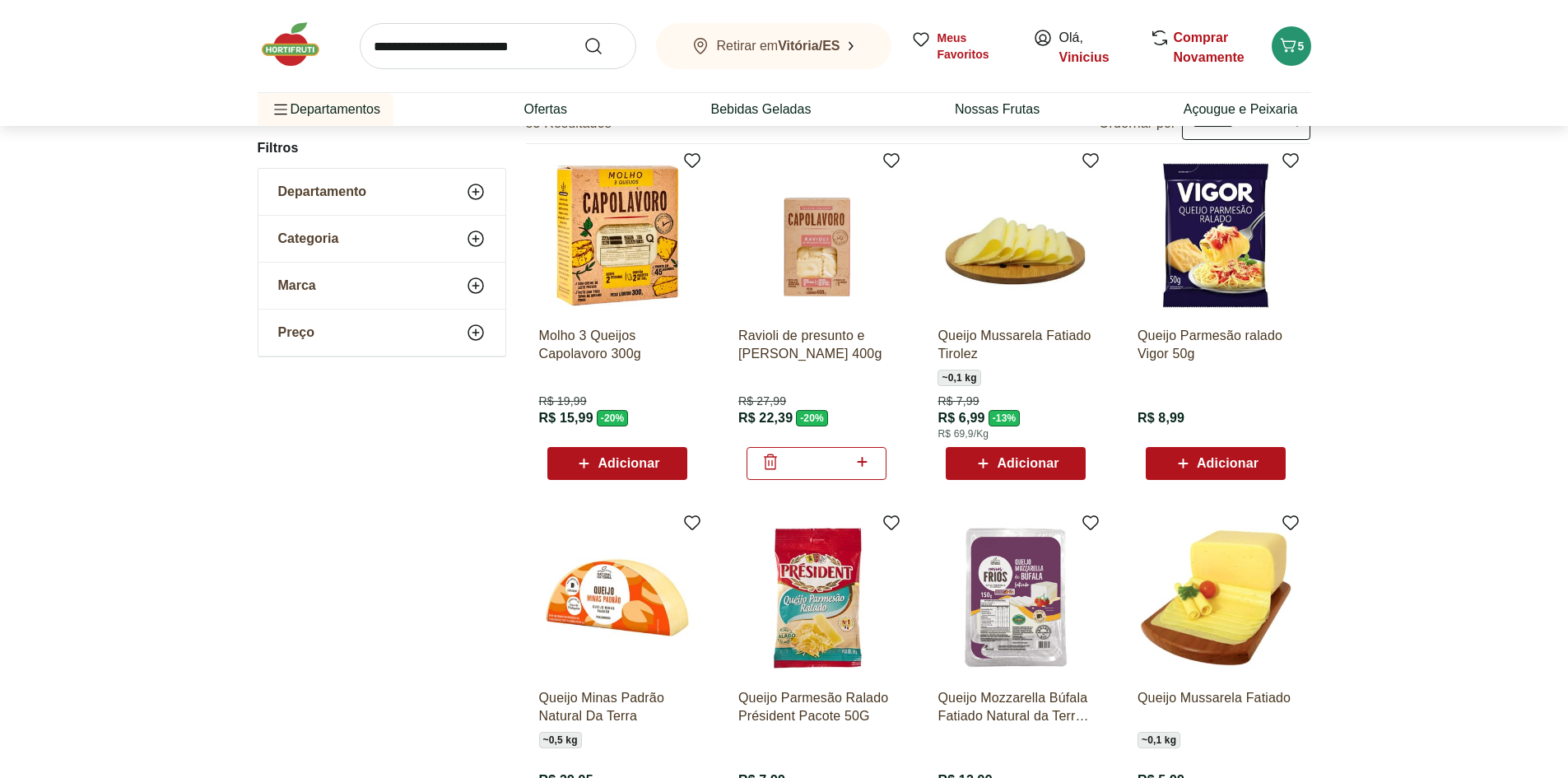
click at [525, 53] on input "search" at bounding box center [498, 46] width 277 height 46
type input "*******"
click at [584, 36] on button "Submit Search" at bounding box center [603, 45] width 40 height 19
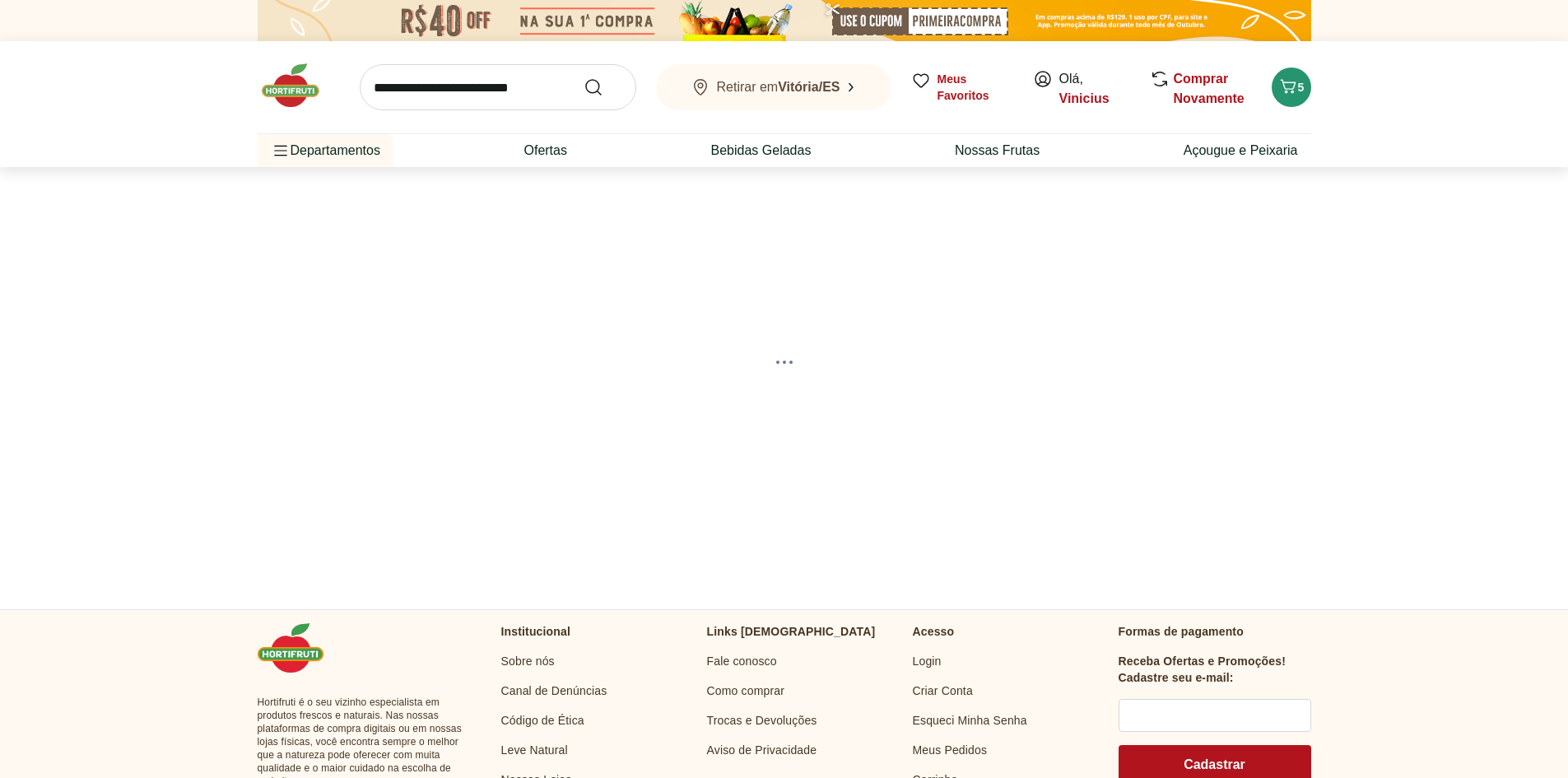
select select "**********"
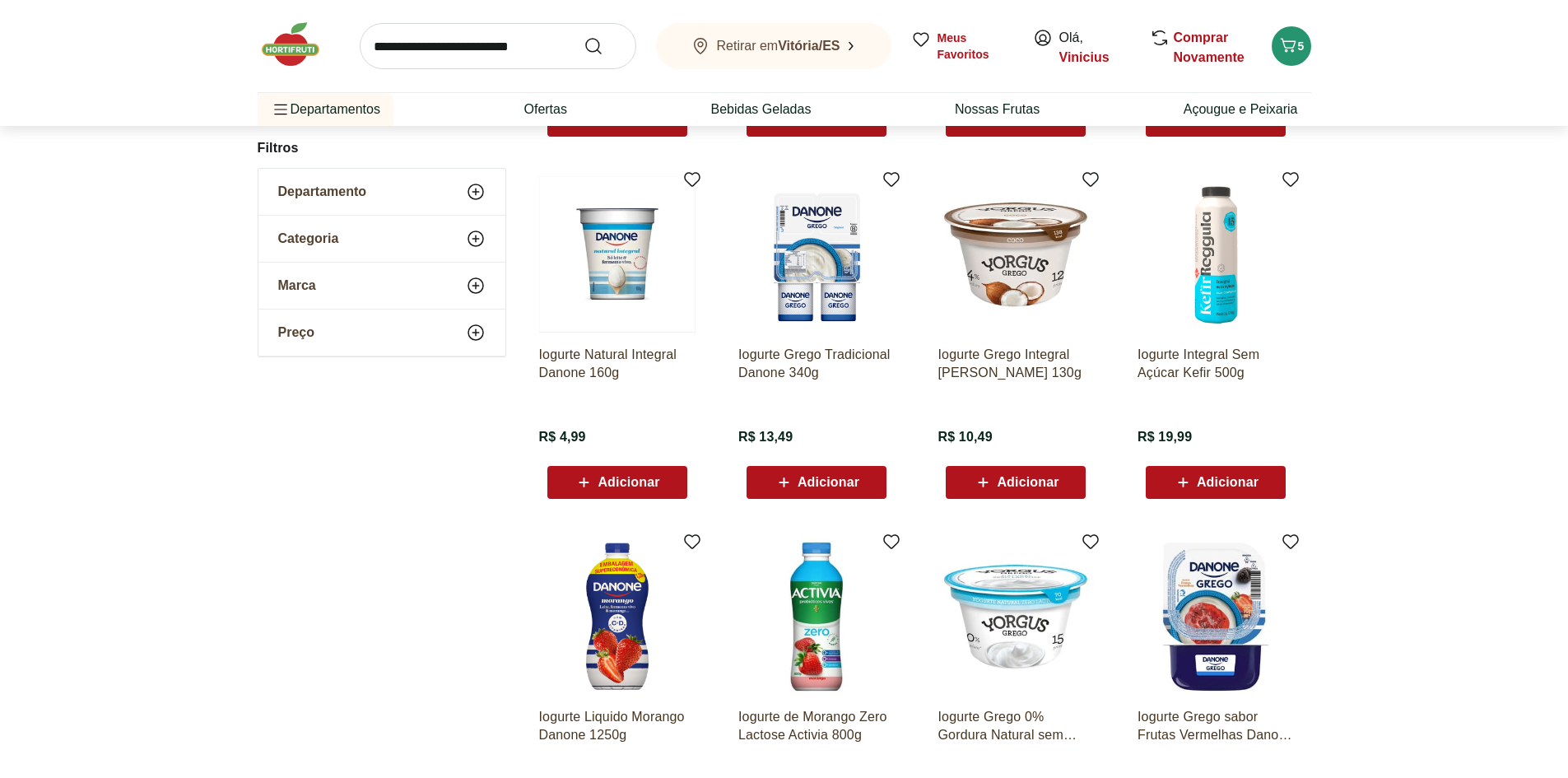
scroll to position [549, 0]
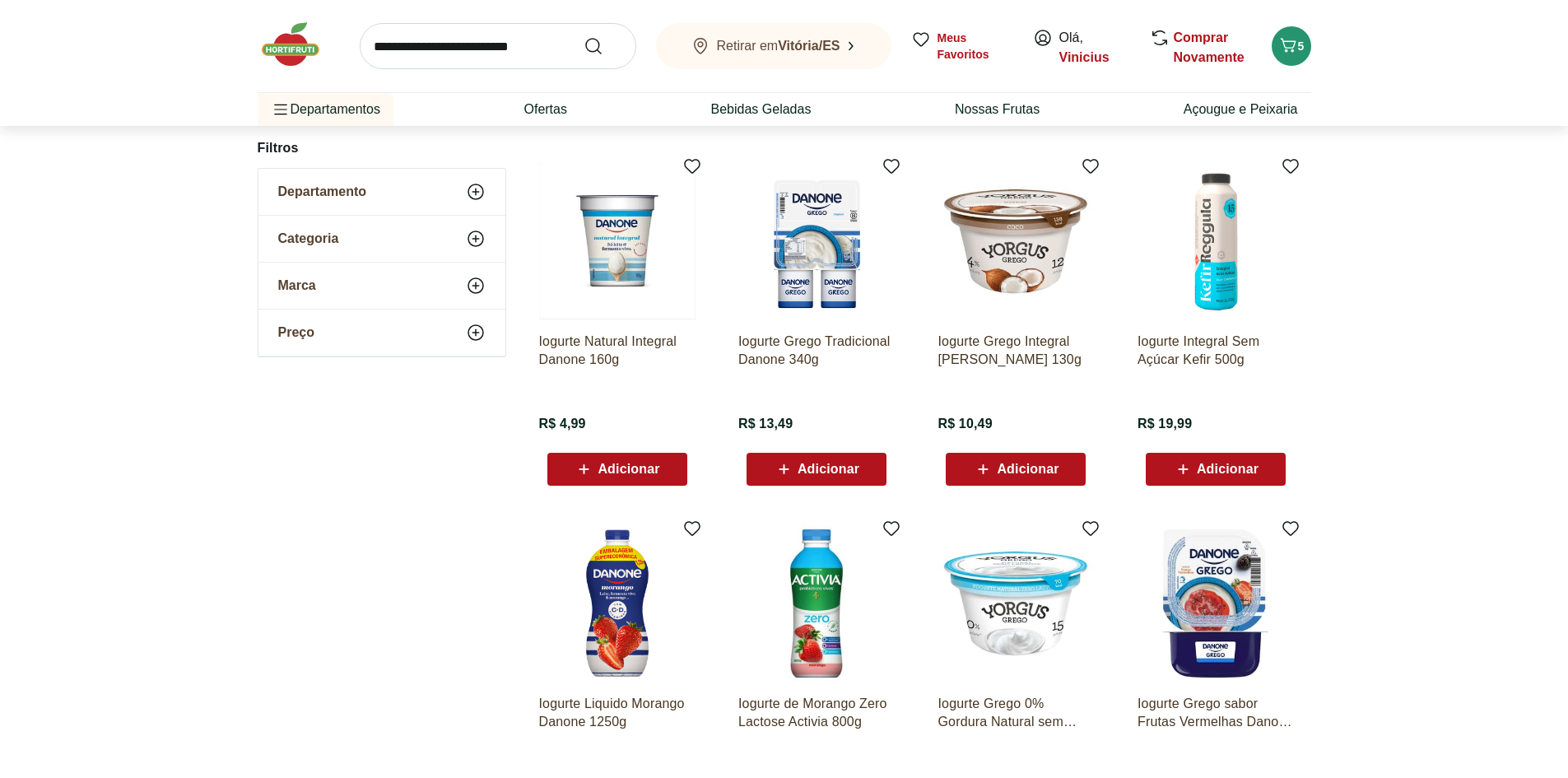
click at [657, 461] on span "Adicionar" at bounding box center [616, 468] width 86 height 19
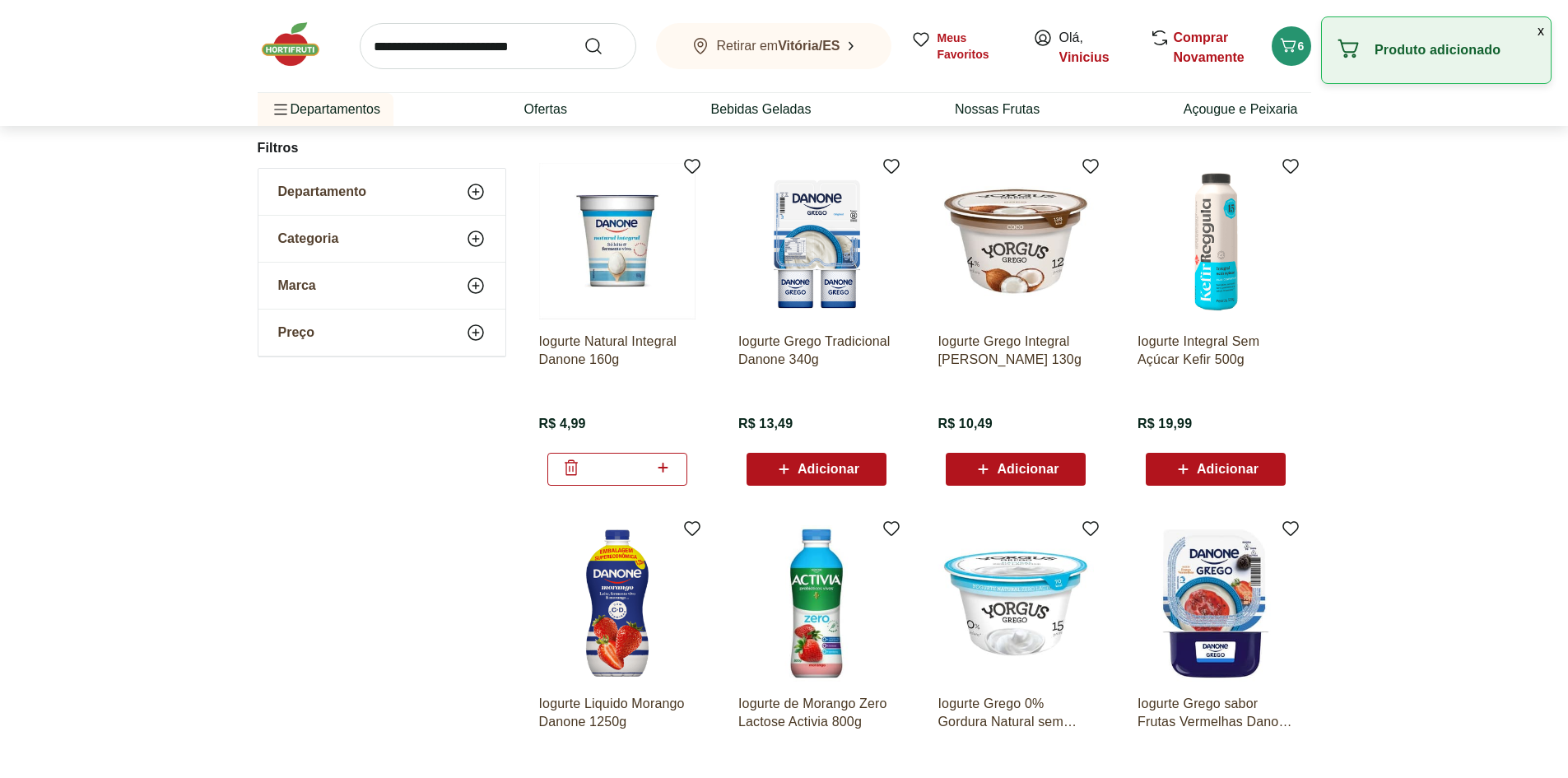
click at [667, 471] on icon at bounding box center [663, 467] width 20 height 19
click at [666, 471] on icon at bounding box center [663, 467] width 20 height 19
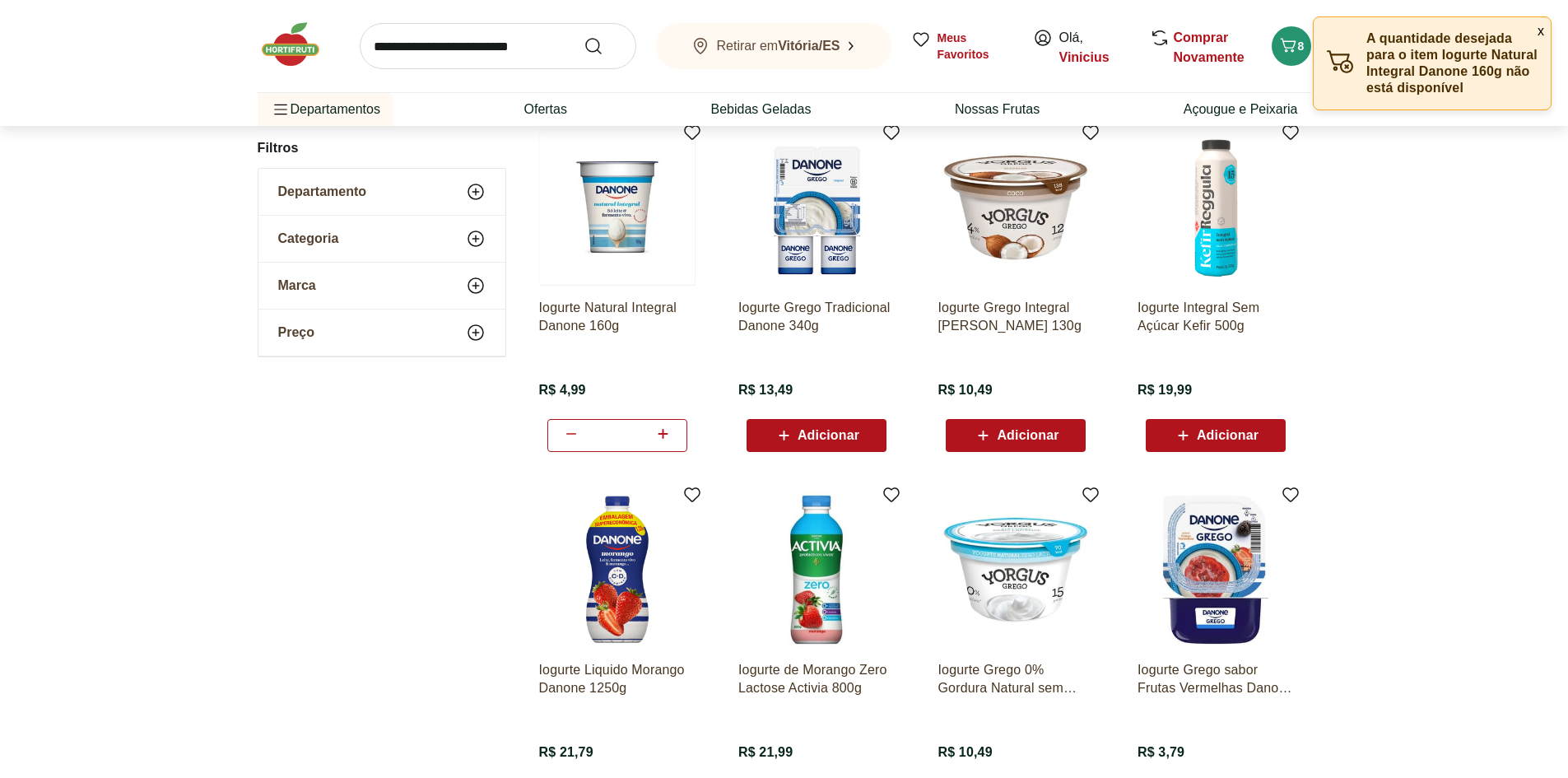
scroll to position [576, 0]
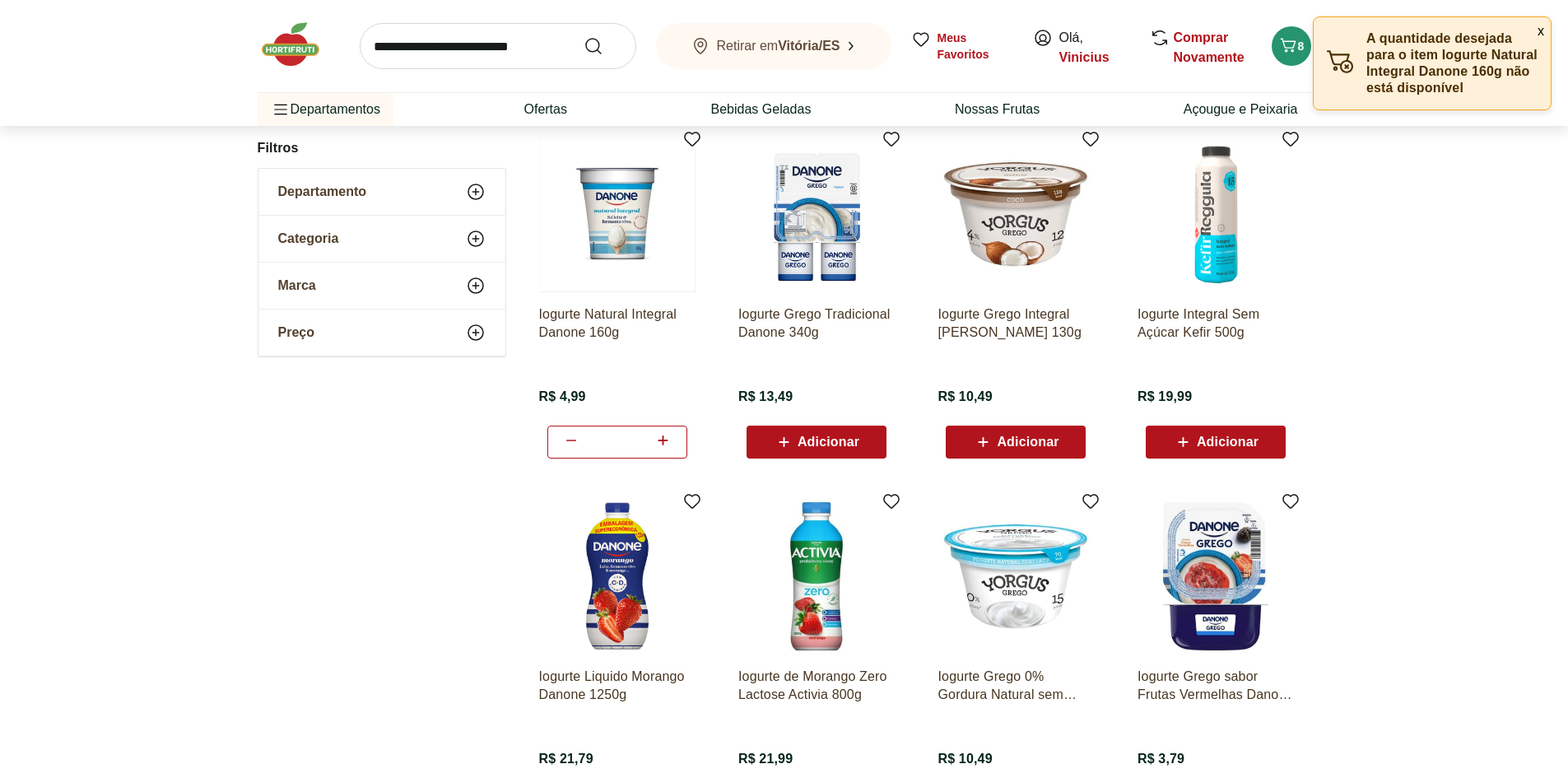
click at [658, 443] on icon at bounding box center [663, 440] width 20 height 19
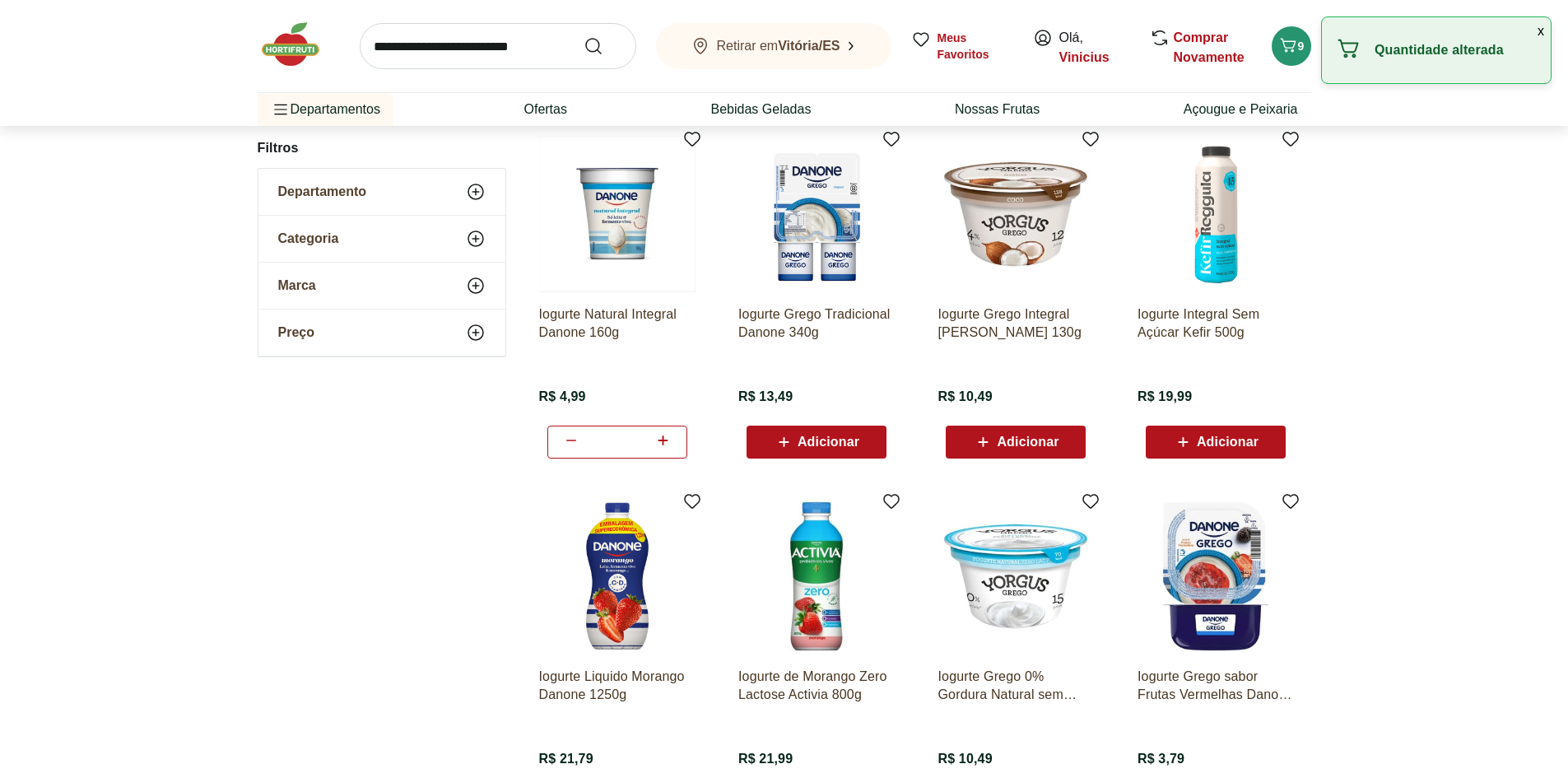
type input "*"
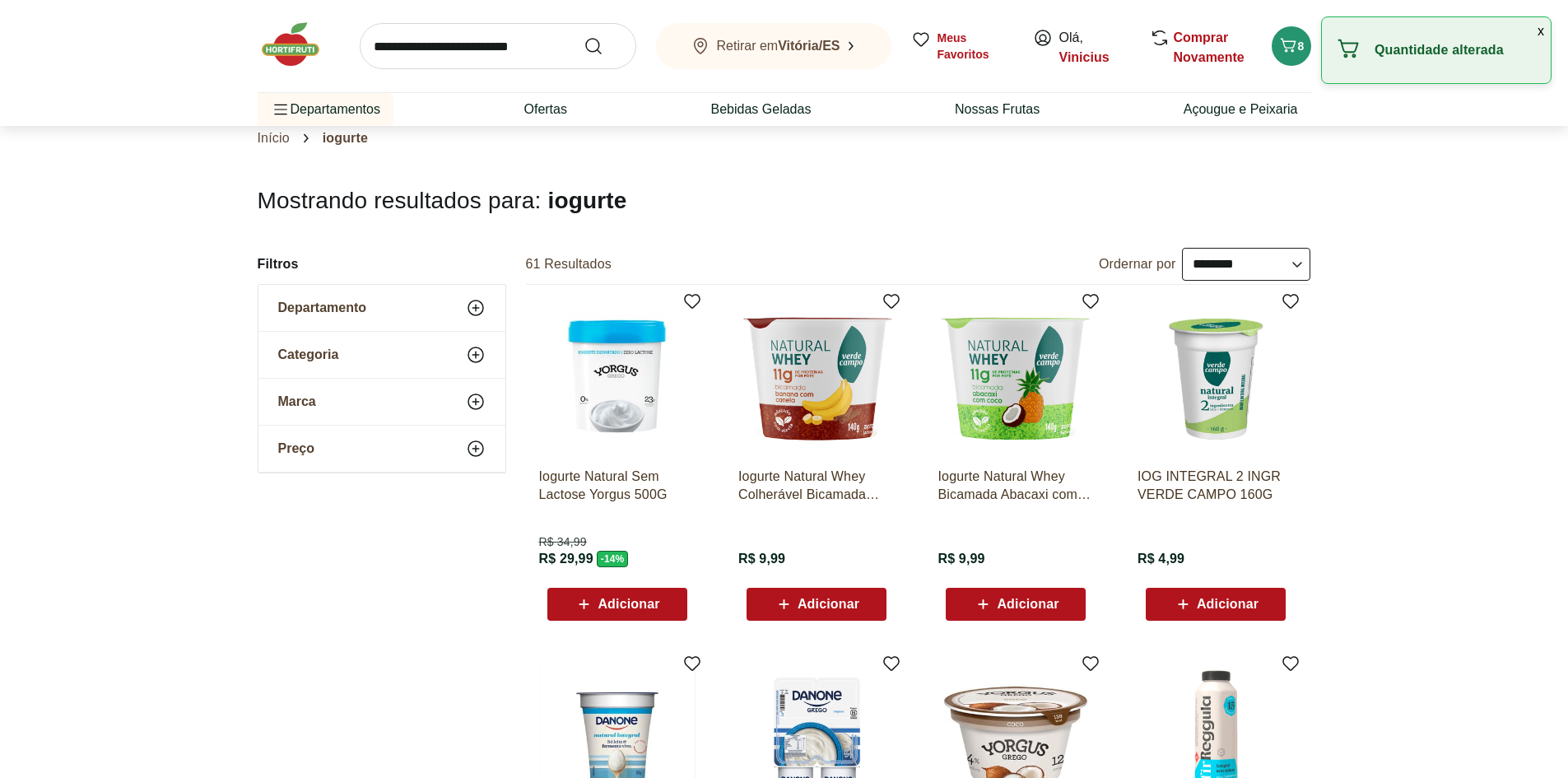
scroll to position [0, 0]
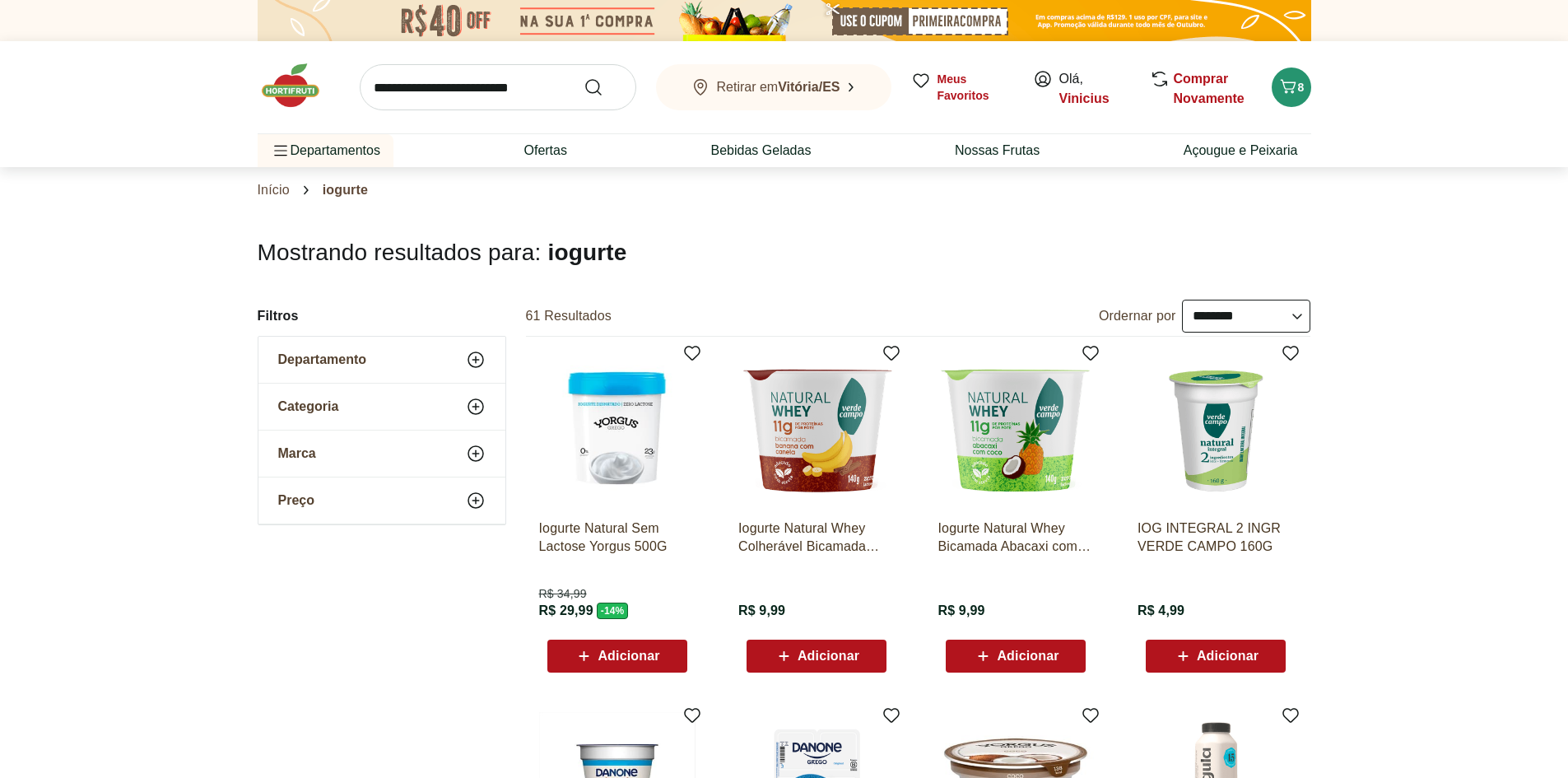
click at [514, 88] on input "search" at bounding box center [498, 88] width 277 height 46
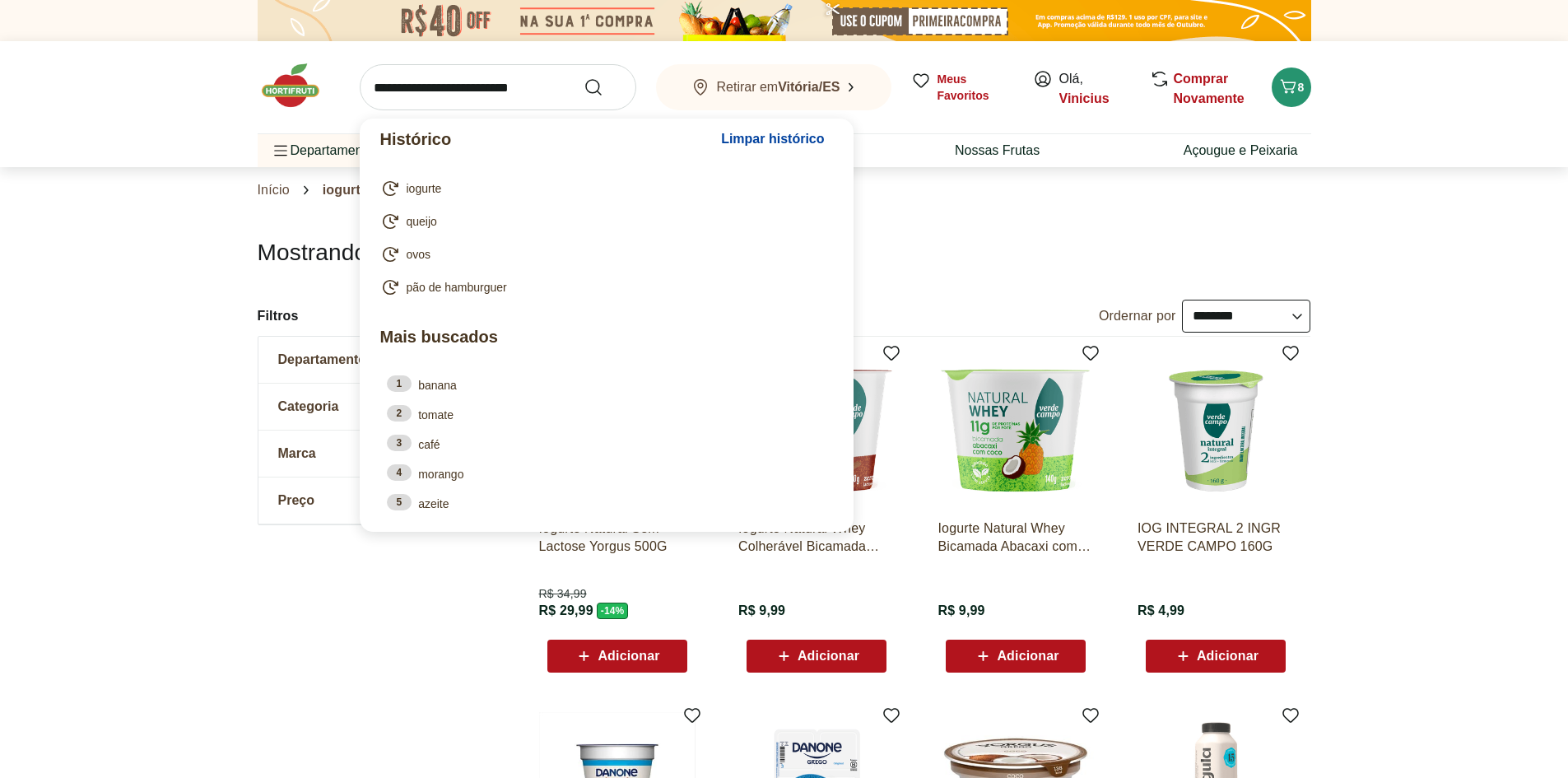
click at [903, 201] on section "Início iogurte" at bounding box center [784, 190] width 1054 height 46
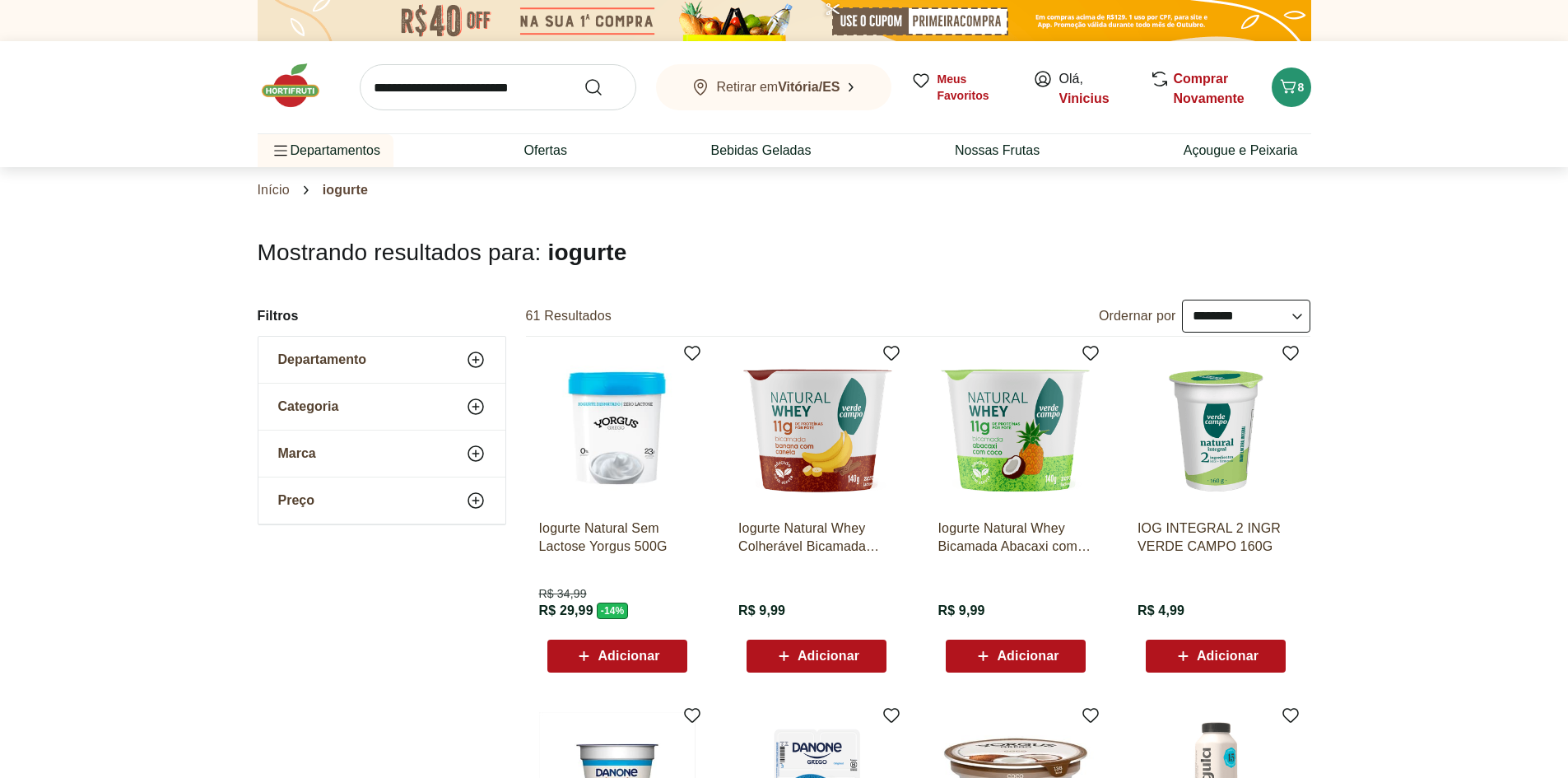
click at [512, 93] on input "search" at bounding box center [498, 88] width 277 height 46
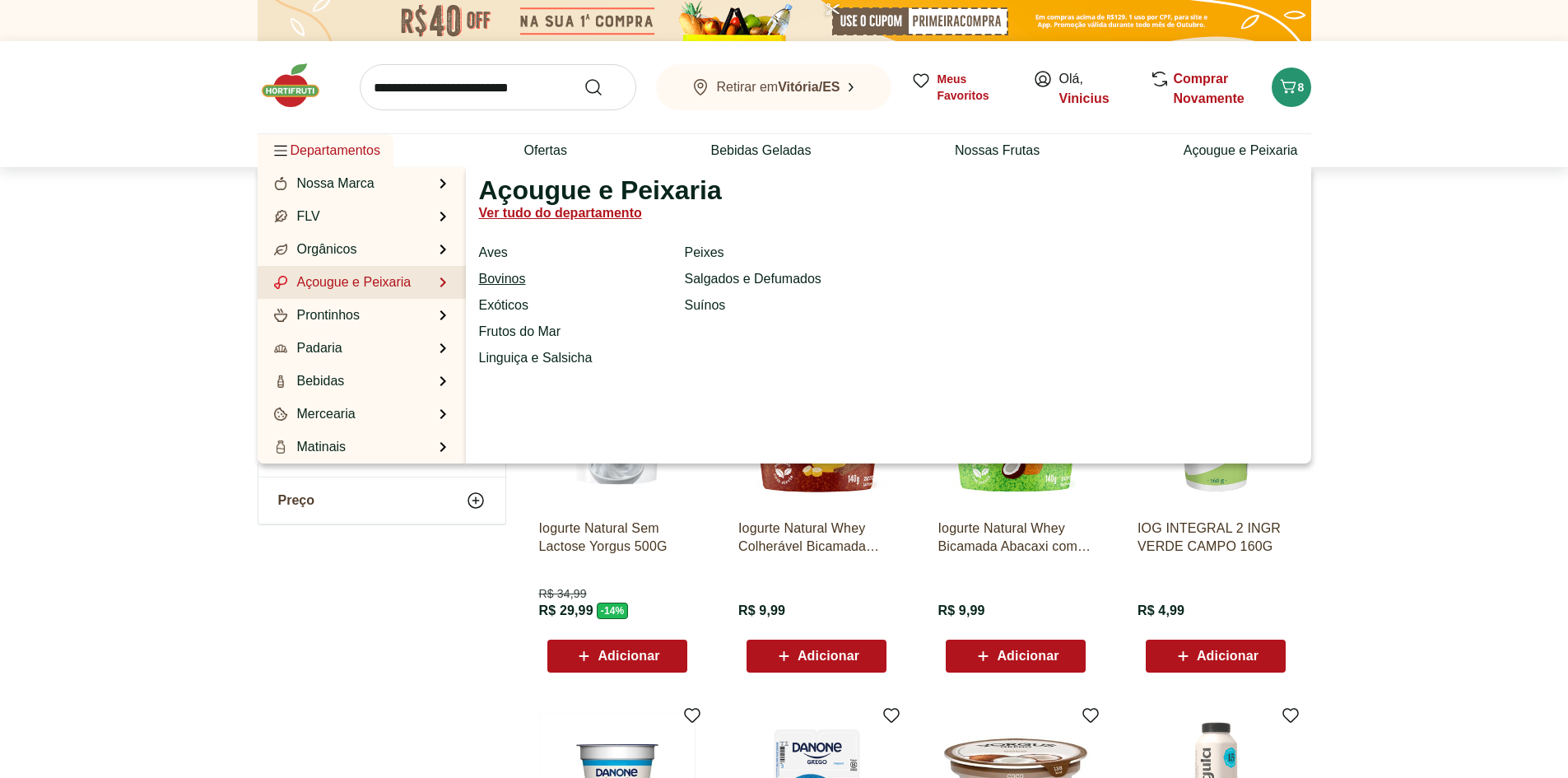
click at [506, 281] on link "Bovinos" at bounding box center [502, 278] width 47 height 19
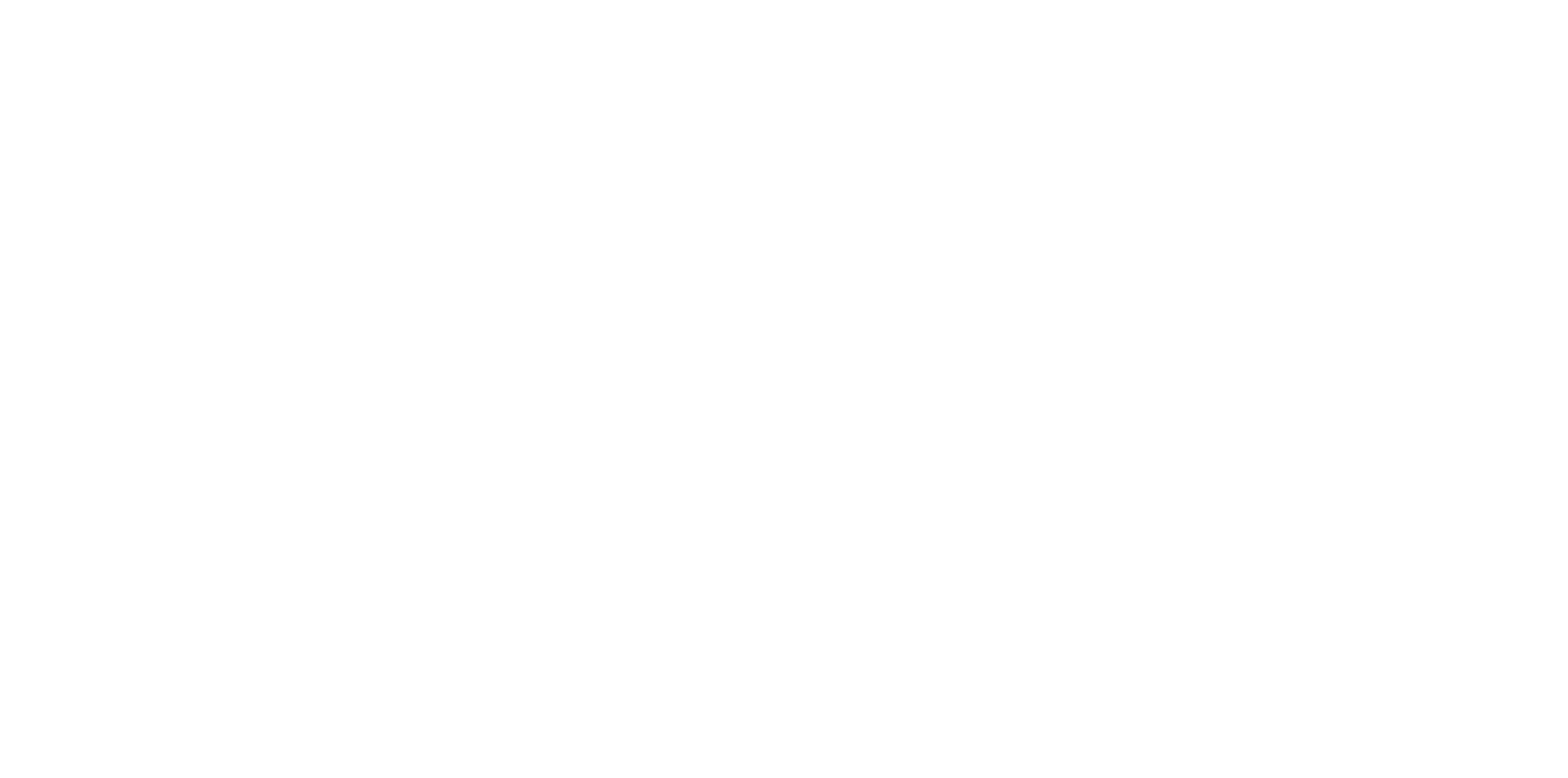
select select "**********"
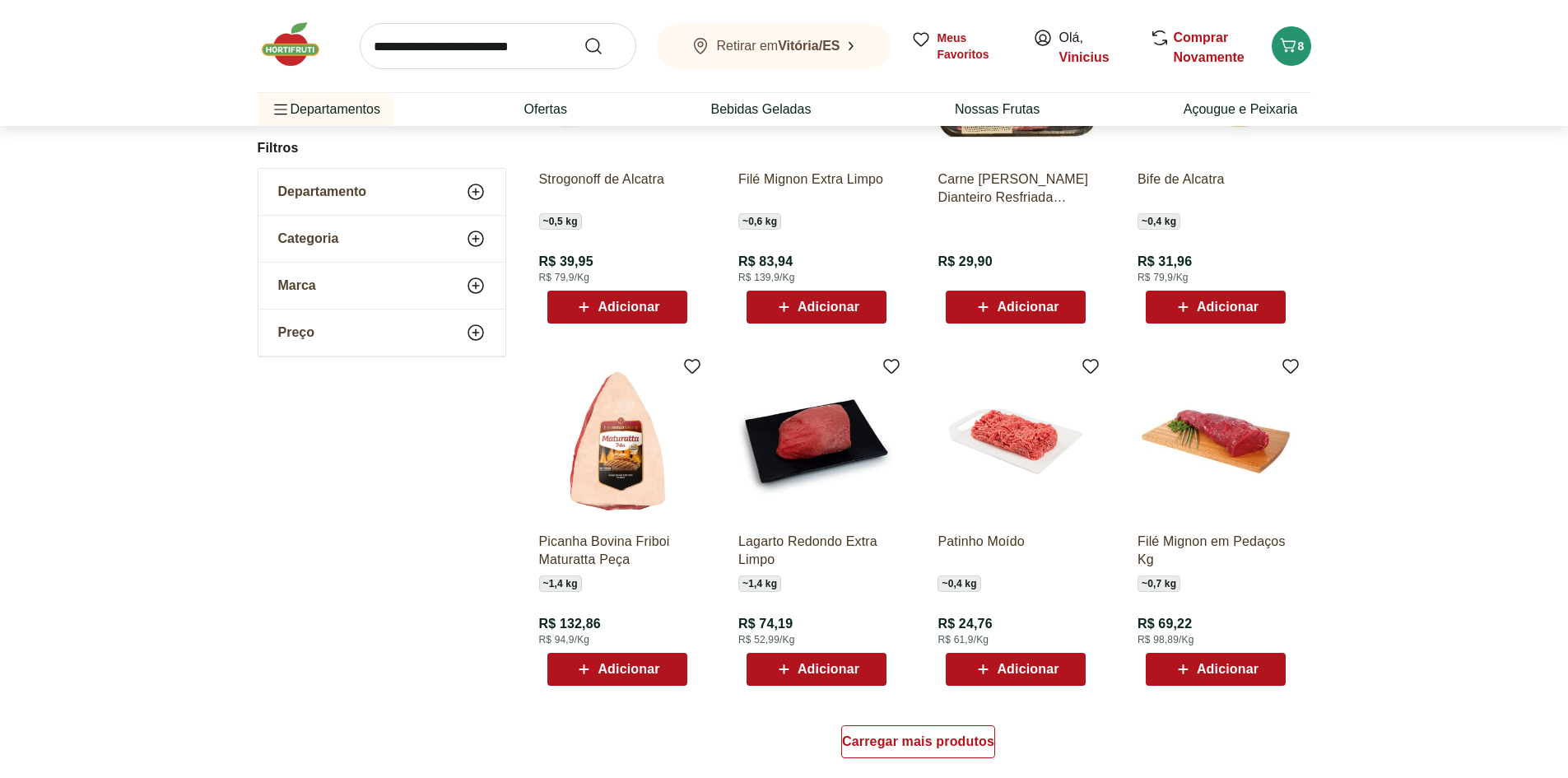
scroll to position [658, 0]
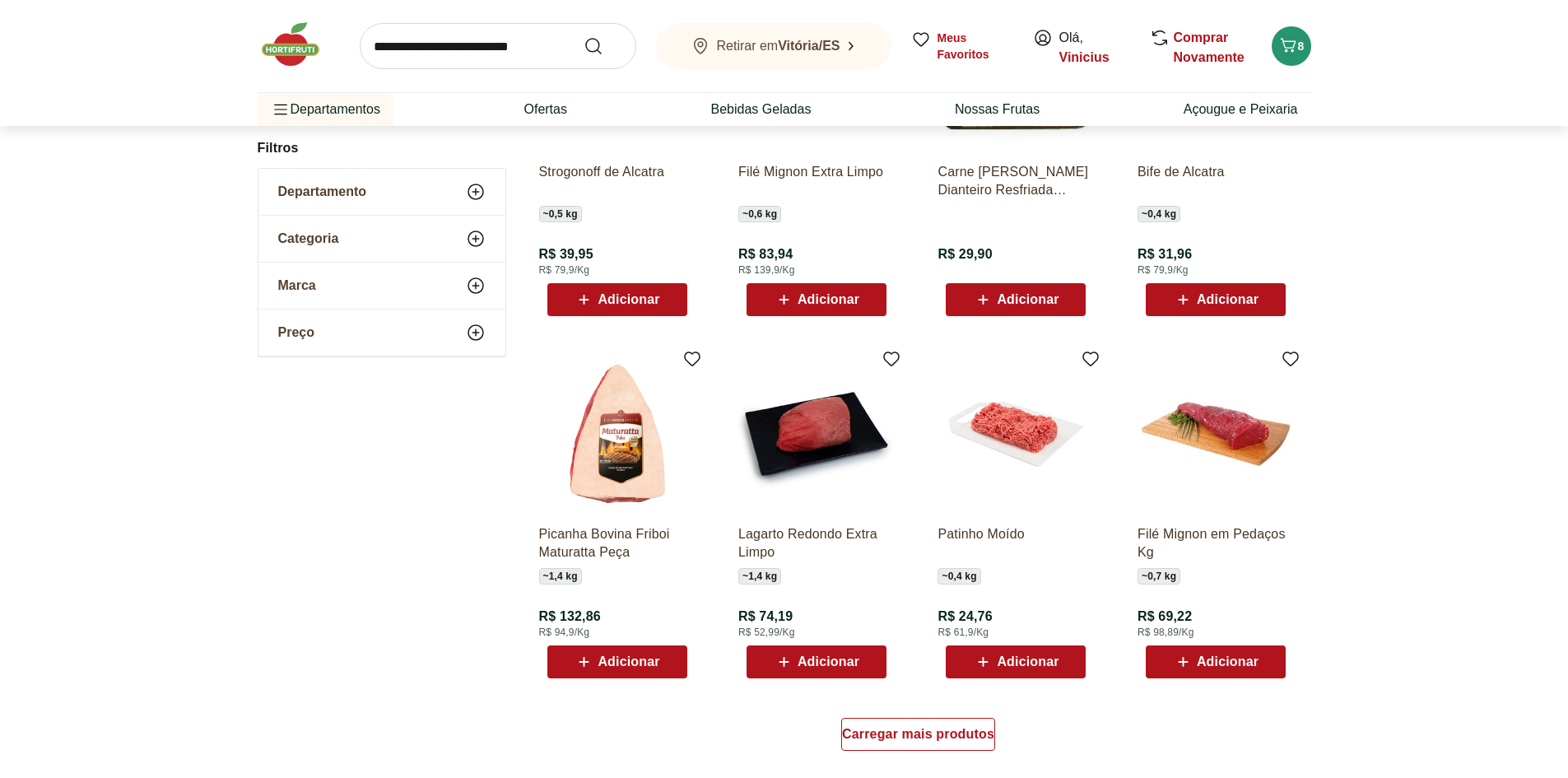
click at [605, 658] on span "Adicionar" at bounding box center [628, 662] width 62 height 13
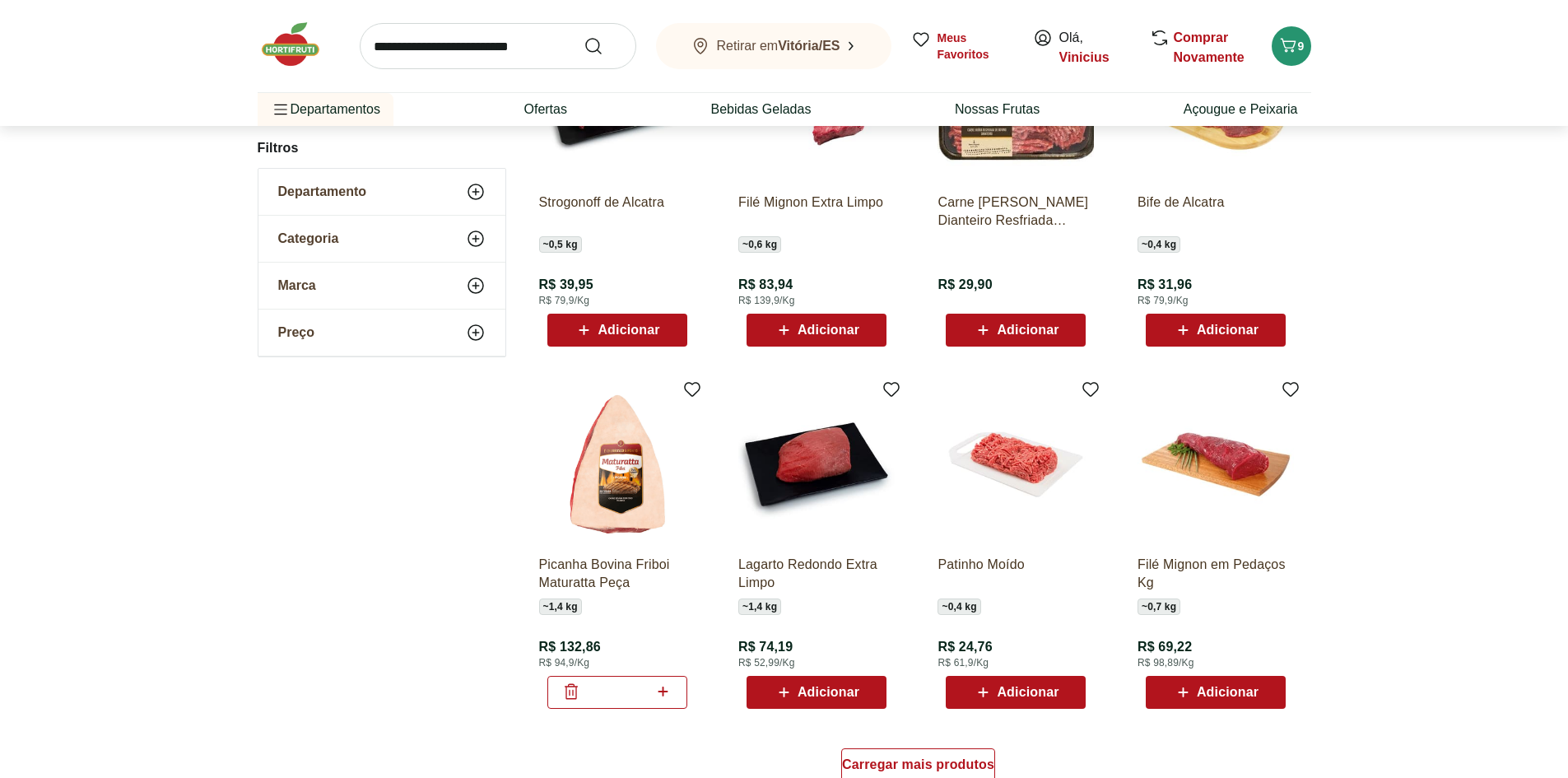
scroll to position [713, 0]
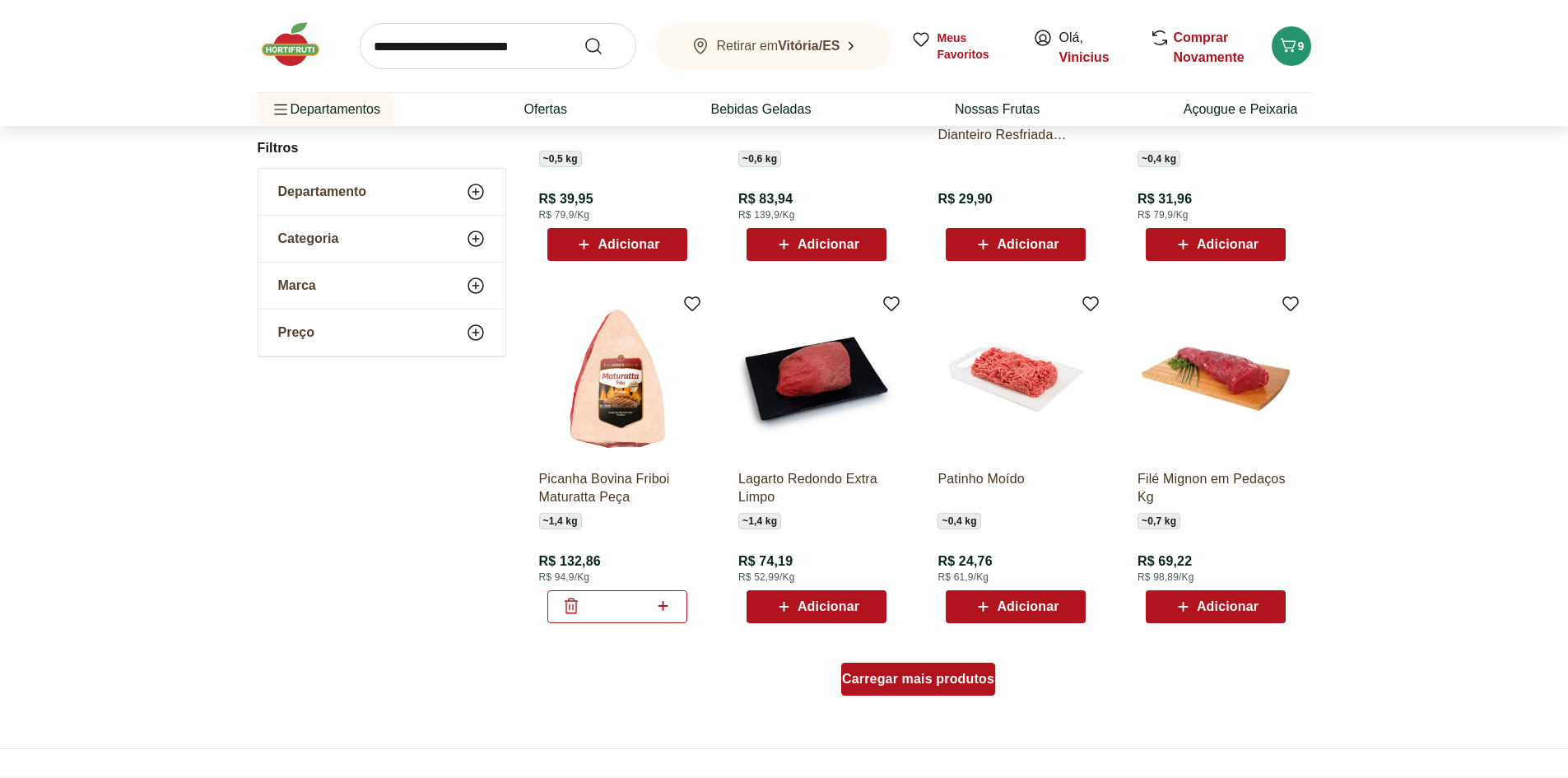
click at [905, 683] on span "Carregar mais produtos" at bounding box center [918, 679] width 152 height 13
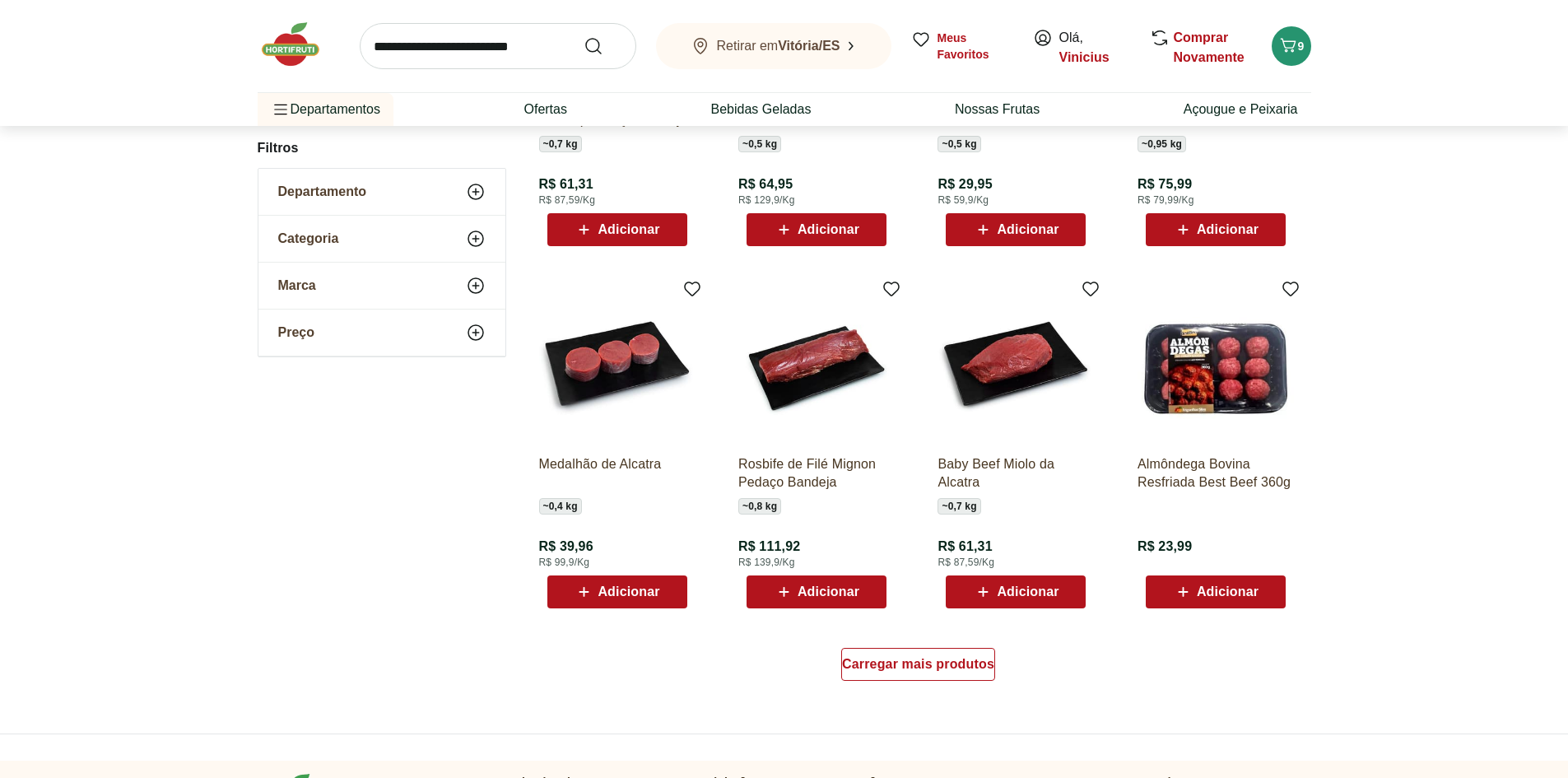
scroll to position [823, 0]
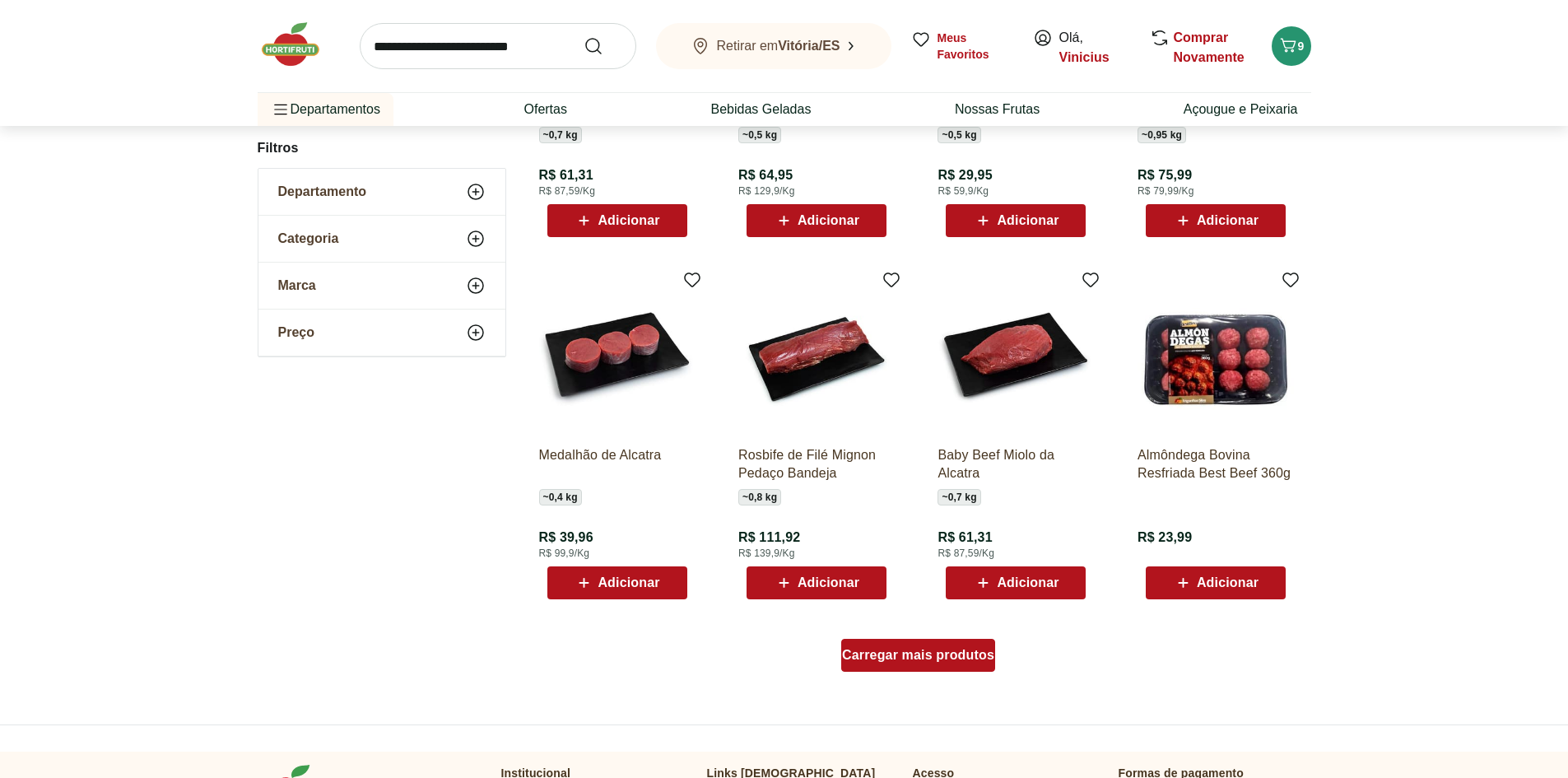
click at [897, 645] on div "Carregar mais produtos" at bounding box center [918, 655] width 154 height 33
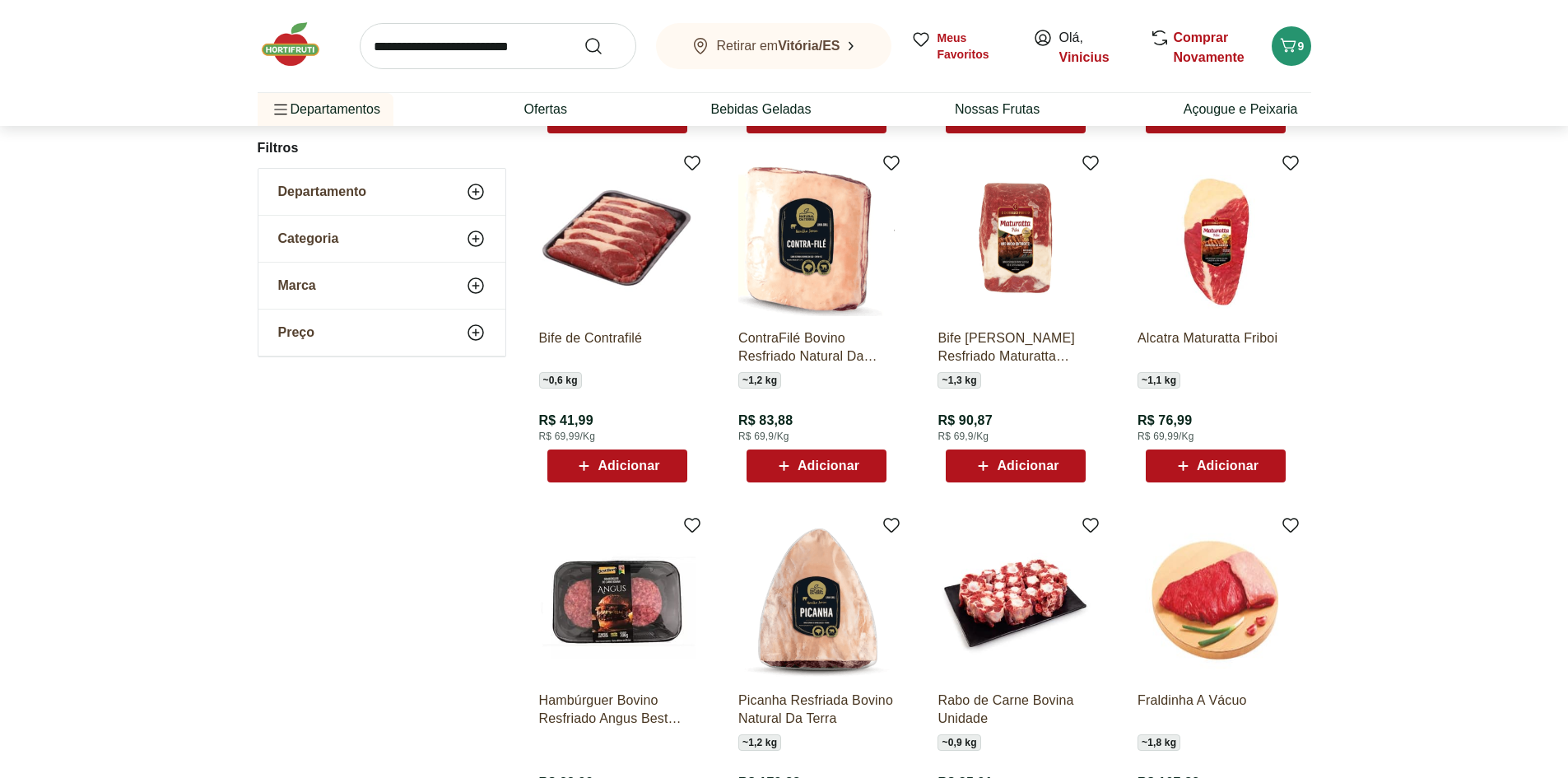
scroll to position [1290, 0]
click at [1012, 465] on span "Adicionar" at bounding box center [1027, 465] width 62 height 13
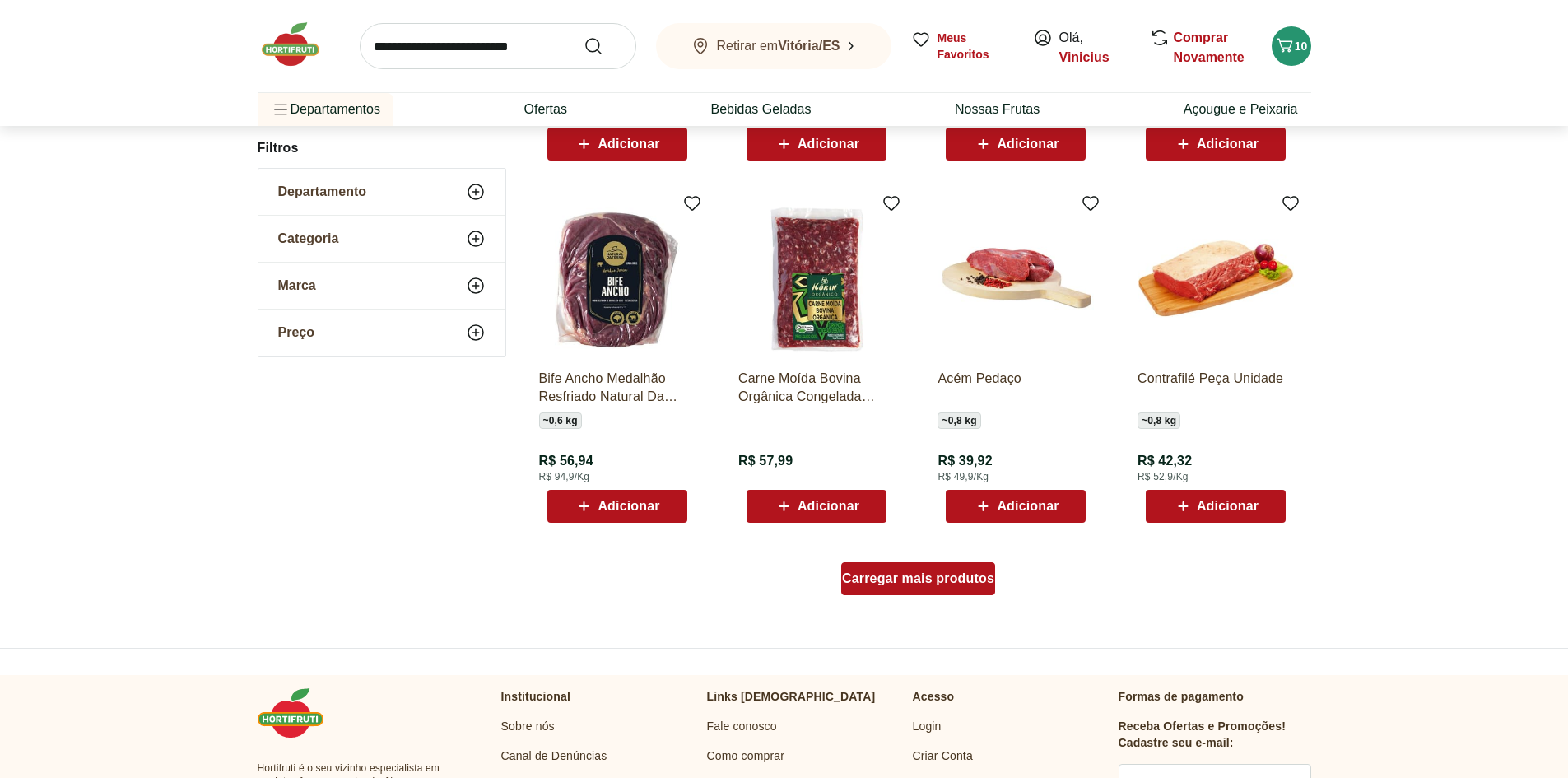
scroll to position [902, 0]
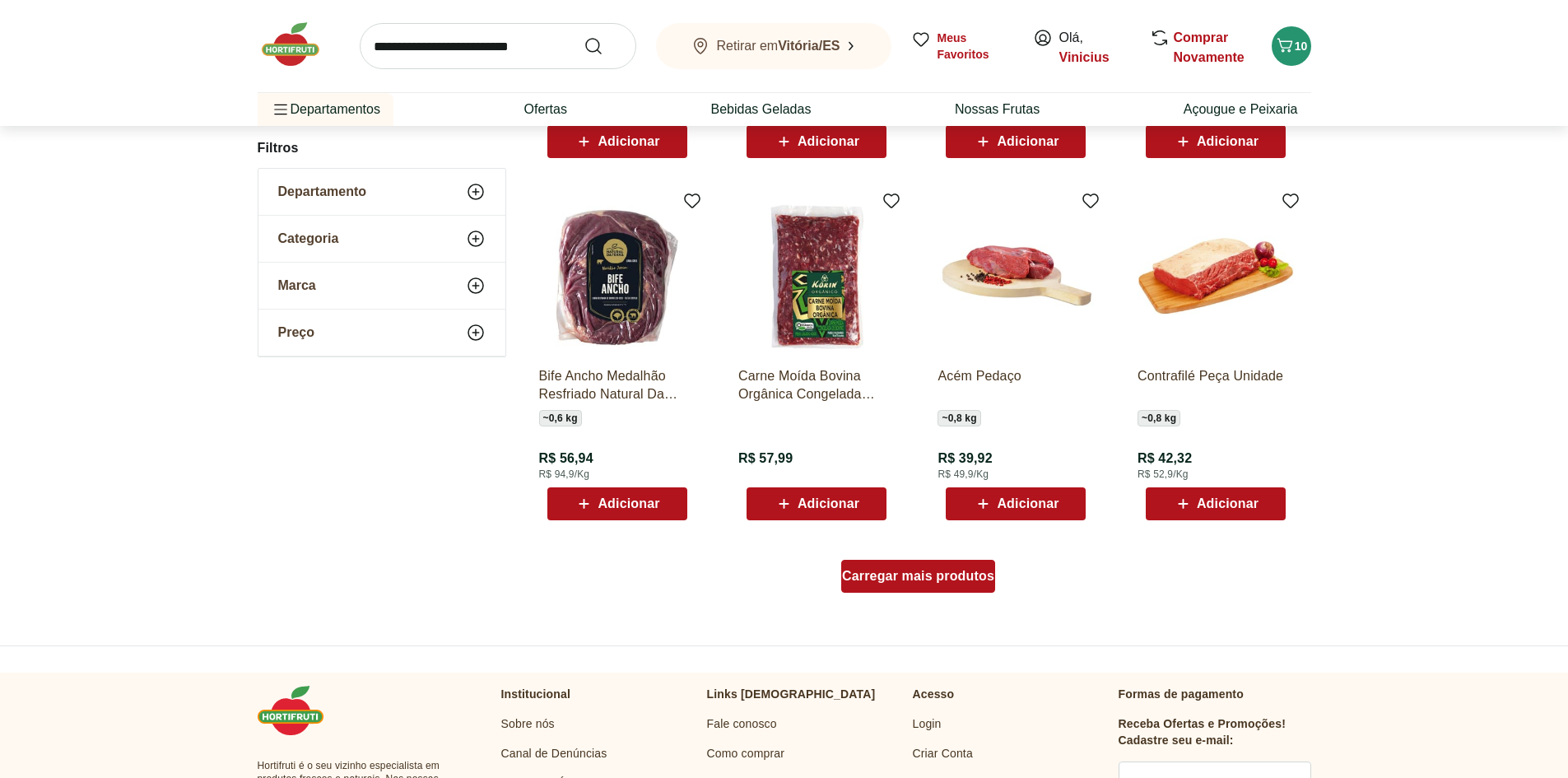
click at [903, 588] on div "Carregar mais produtos" at bounding box center [918, 576] width 154 height 33
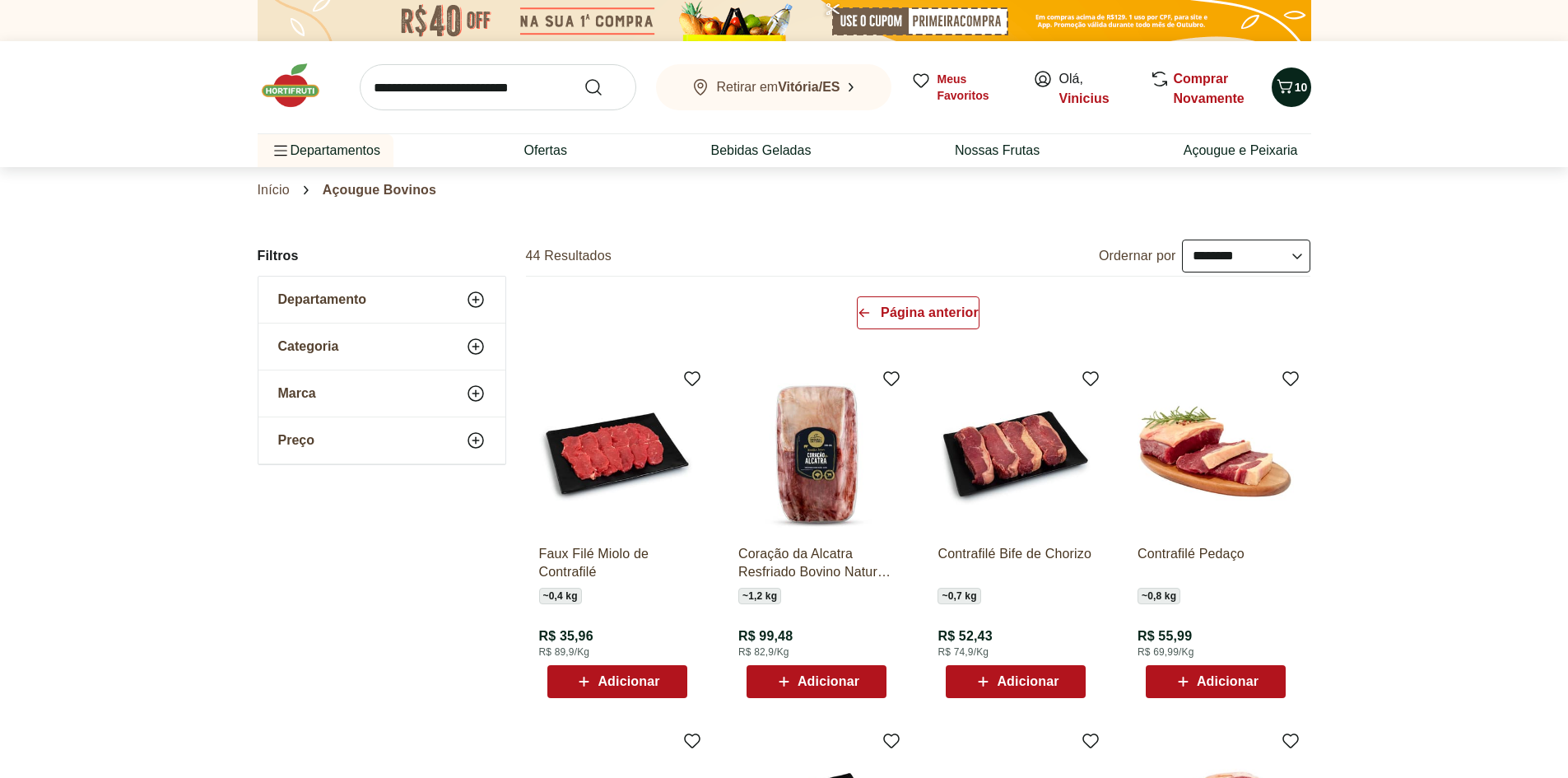
click at [1295, 96] on div "10" at bounding box center [1291, 87] width 13 height 27
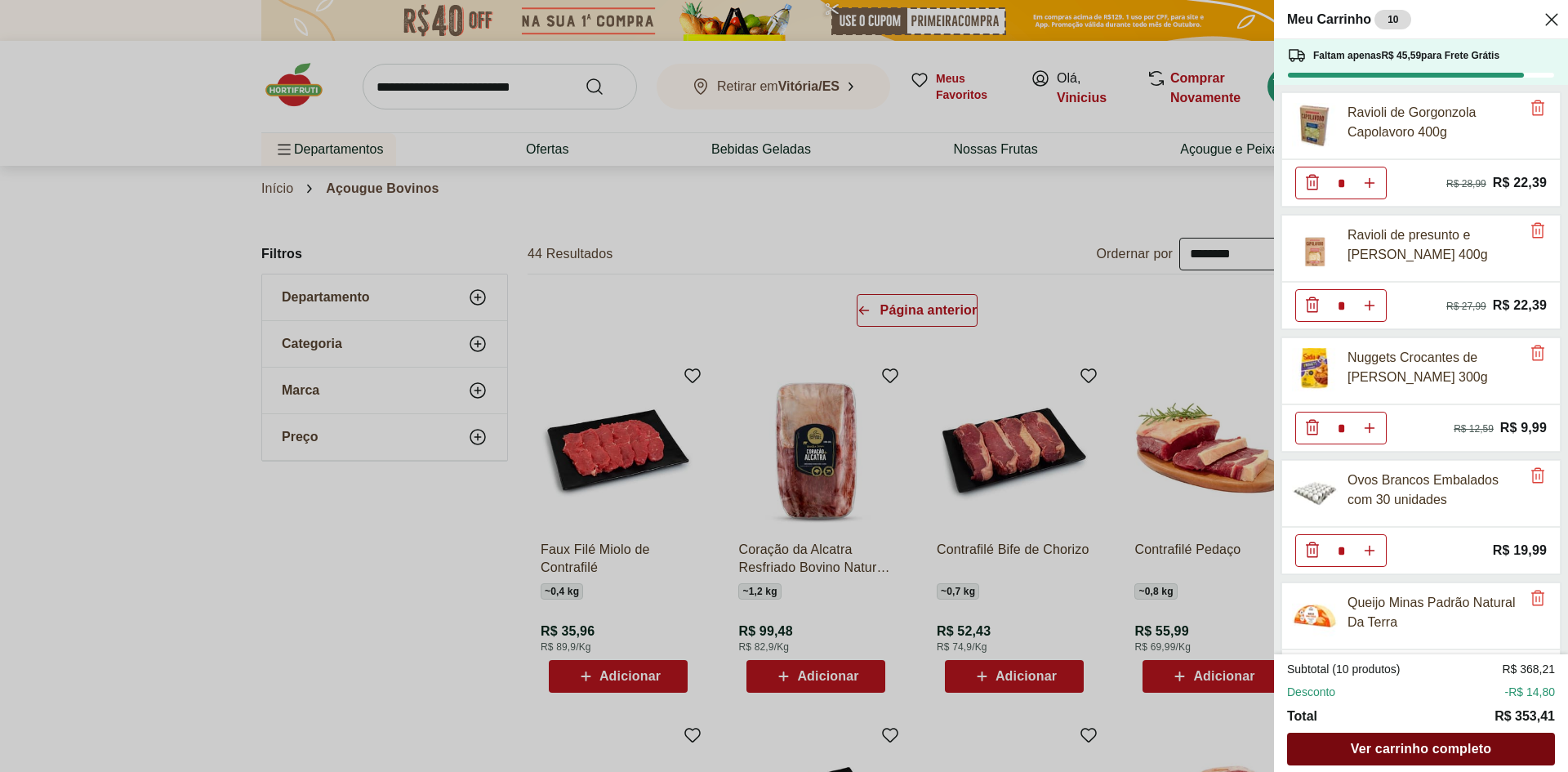
click at [1453, 743] on span "Ver carrinho completo" at bounding box center [1421, 749] width 141 height 13
